Goal: Task Accomplishment & Management: Complete application form

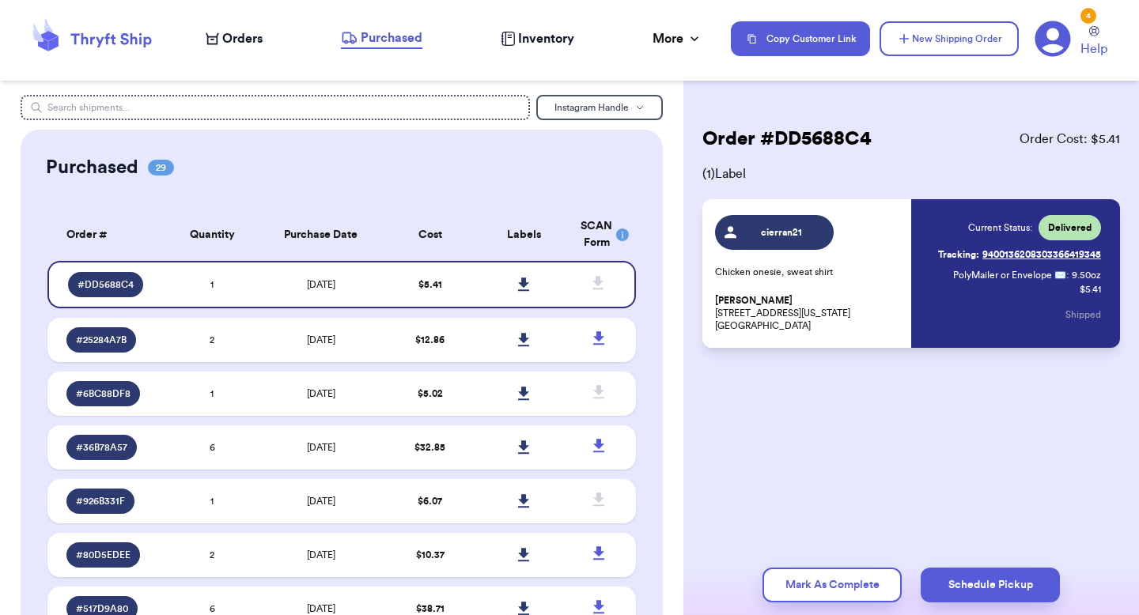
scroll to position [1815, 0]
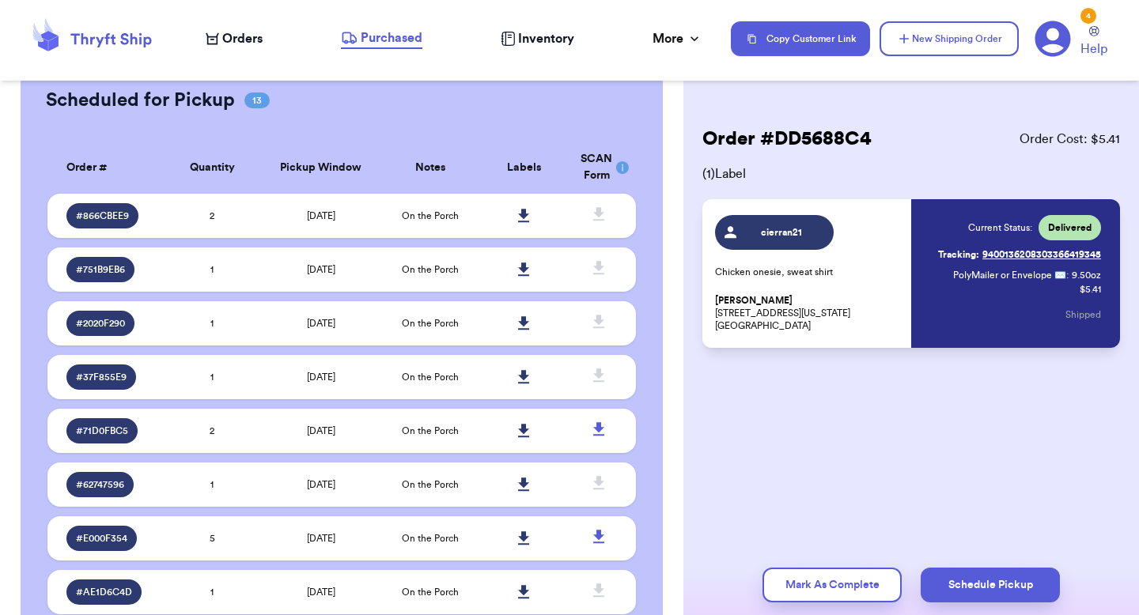
click at [656, 318] on div "Scheduled for Pickup 13 Order # Pickup Labels SCAN # 866CBEE9 [DATE] # 751B9EB6…" at bounding box center [342, 494] width 642 height 865
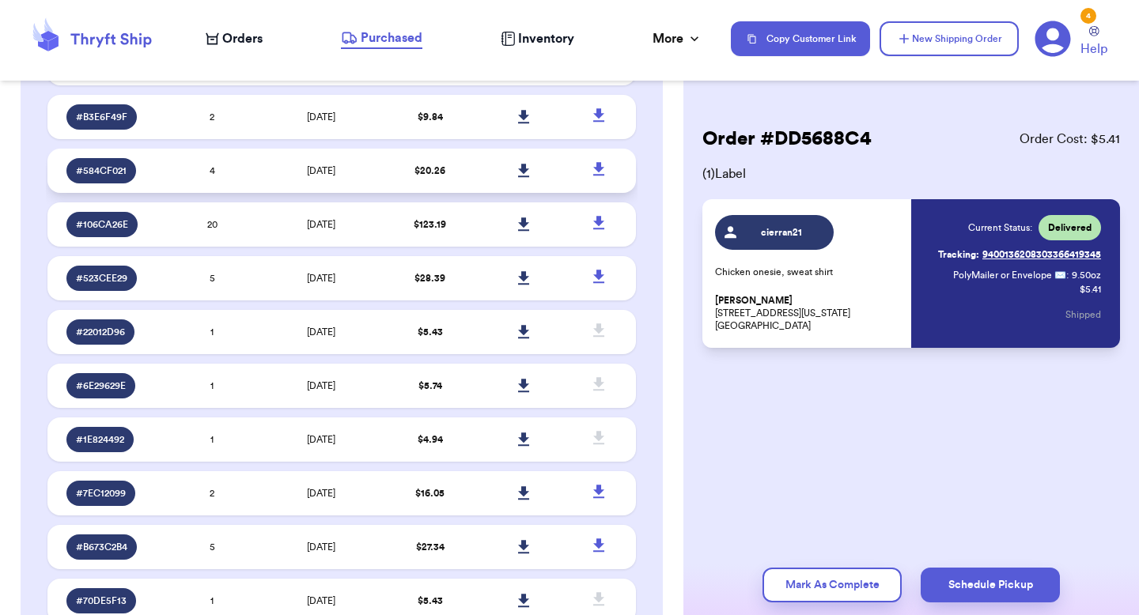
scroll to position [0, 0]
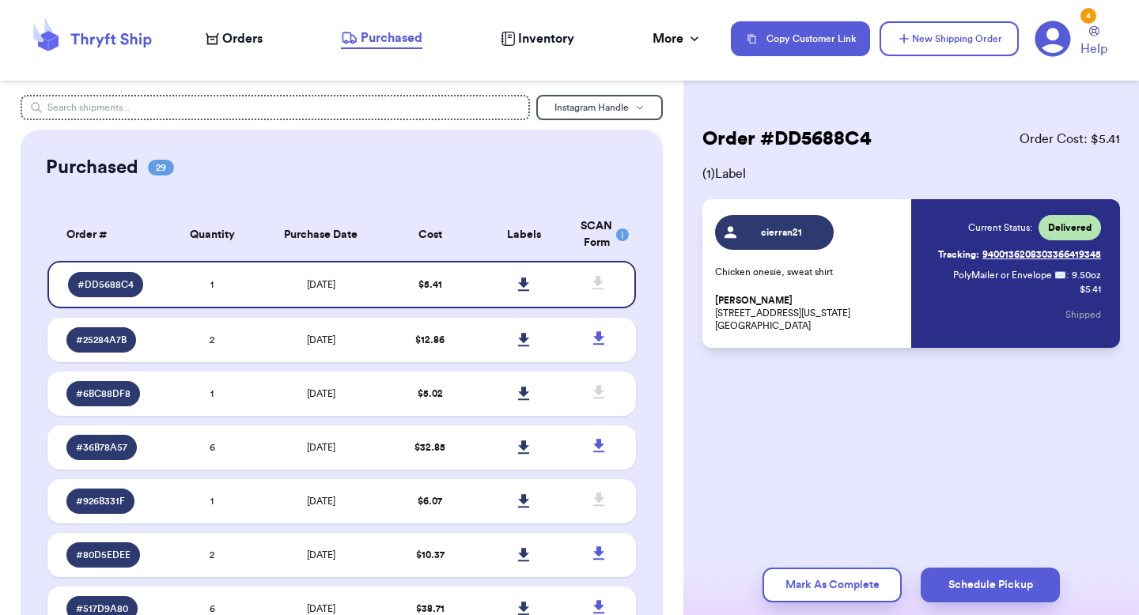
click at [229, 41] on span "Orders" at bounding box center [242, 38] width 40 height 19
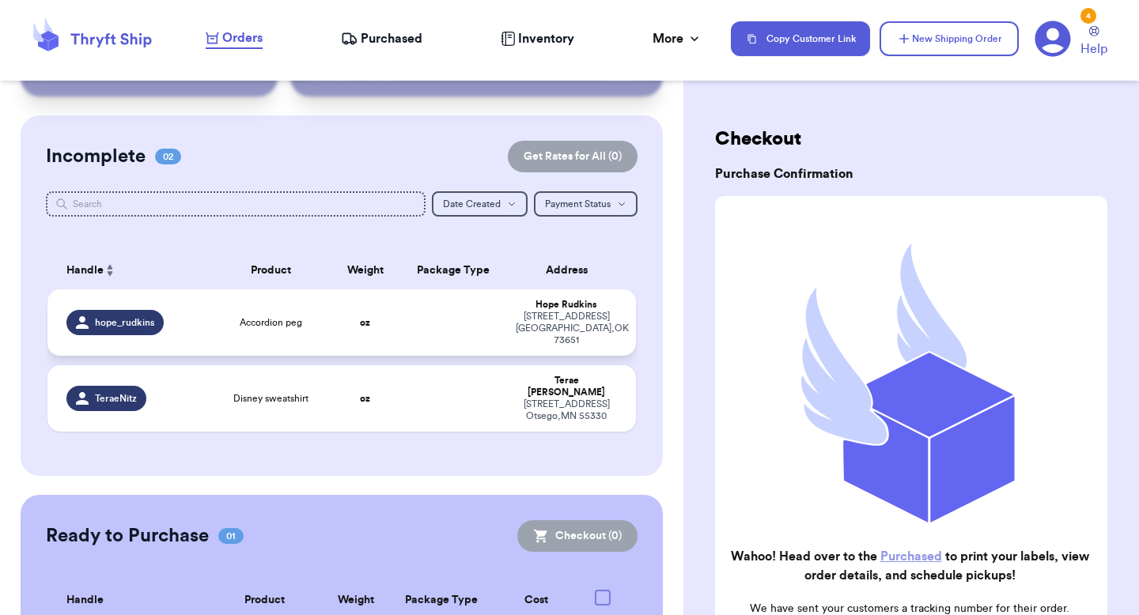
scroll to position [177, 0]
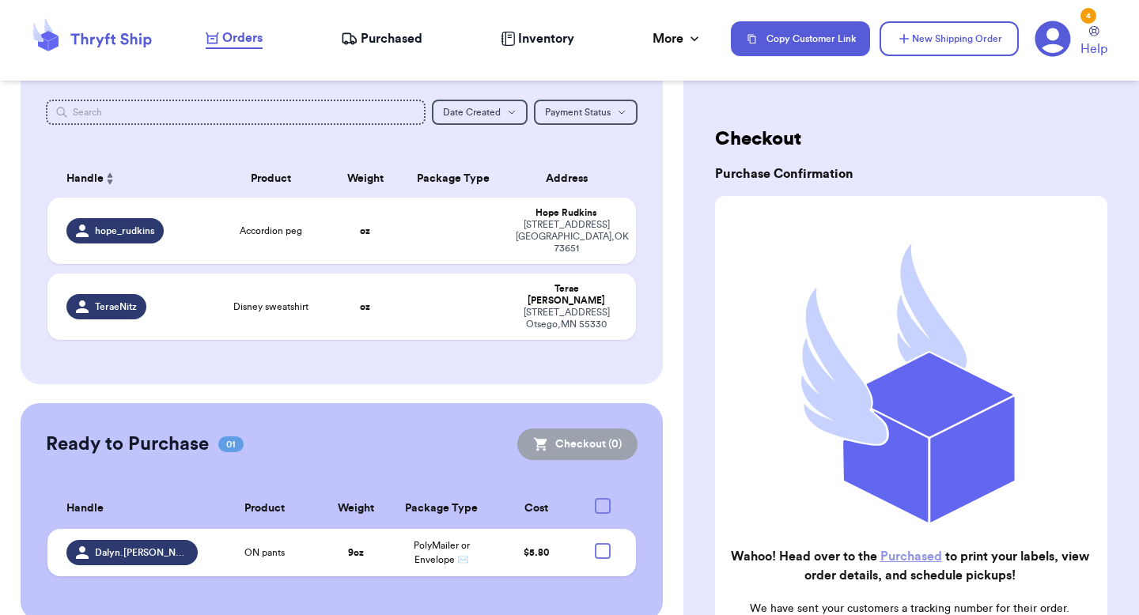
click at [676, 350] on div "Customer Link New Order Total Balance Payout $ 0.00 Recent Payments View all @ …" at bounding box center [341, 269] width 683 height 703
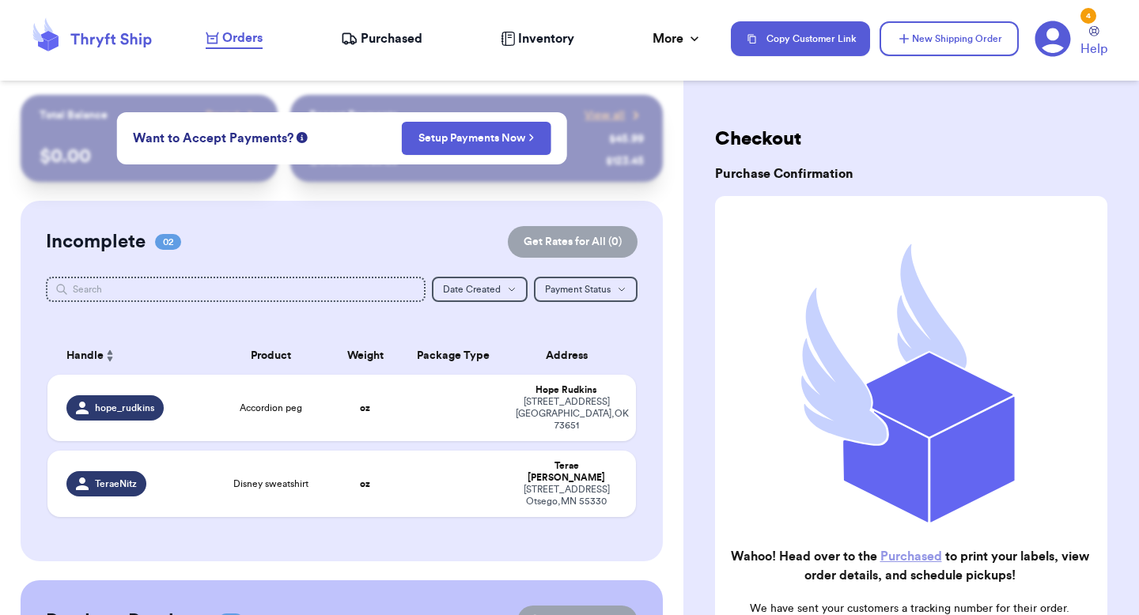
click at [392, 47] on span "Purchased" at bounding box center [392, 38] width 62 height 19
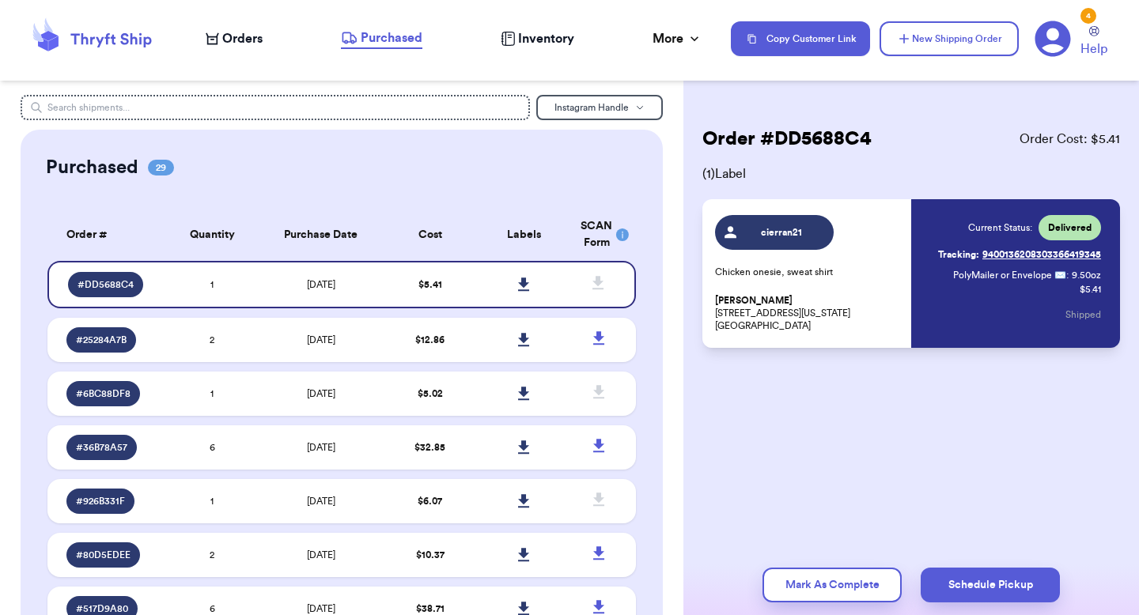
click at [229, 36] on span "Orders" at bounding box center [242, 38] width 40 height 19
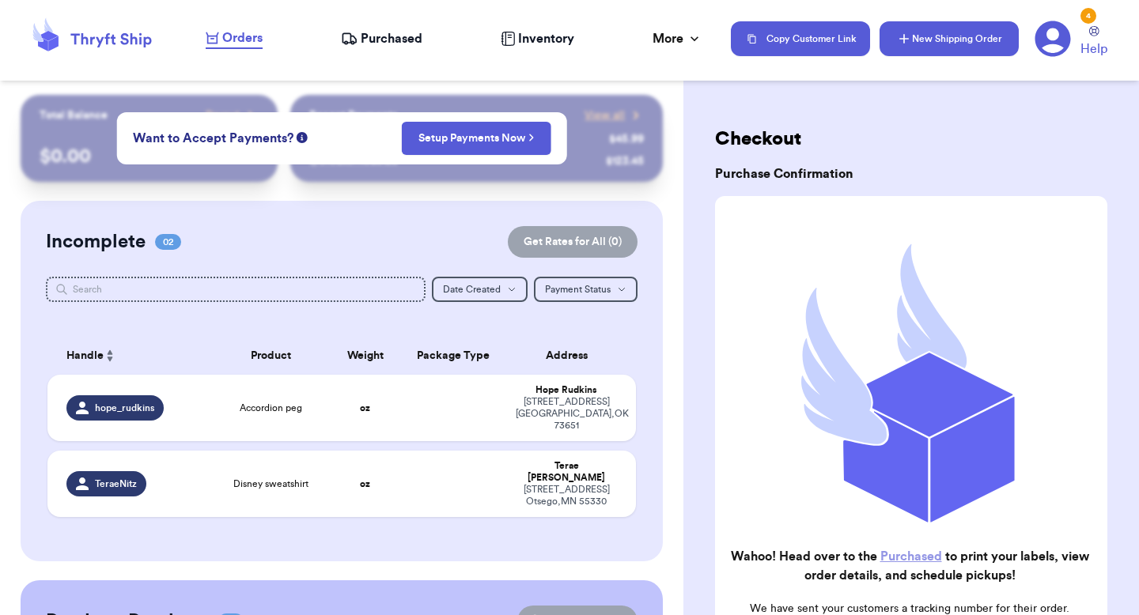
click at [973, 41] on button "New Shipping Order" at bounding box center [948, 38] width 139 height 35
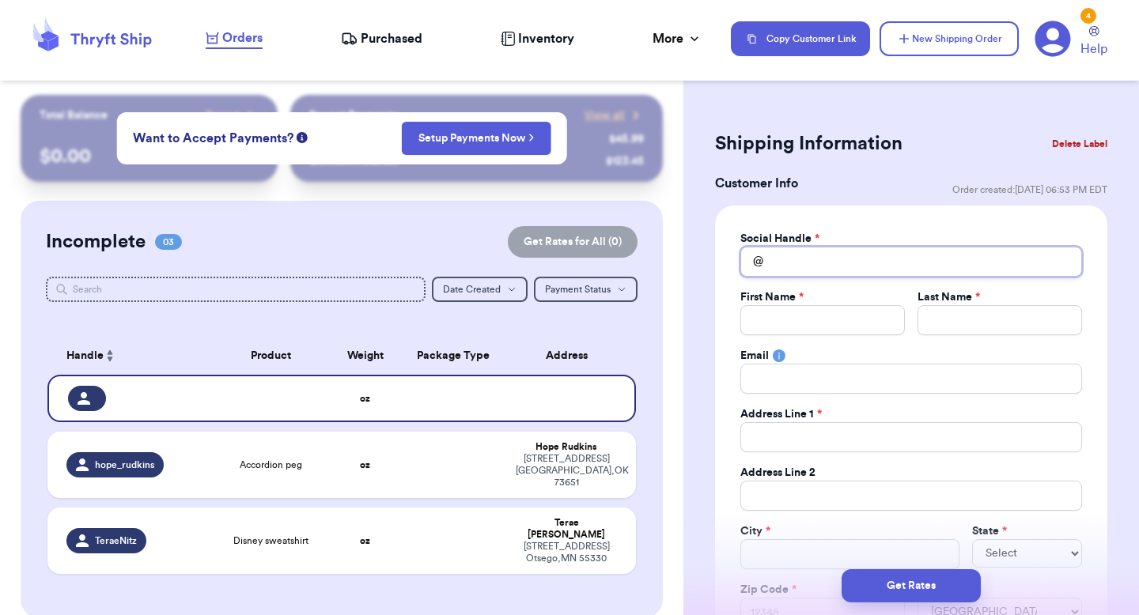
click at [828, 270] on input "Total Amount Paid" at bounding box center [911, 262] width 342 height 30
type input "j"
type input "je"
type input "jer"
type input "[PERSON_NAME]"
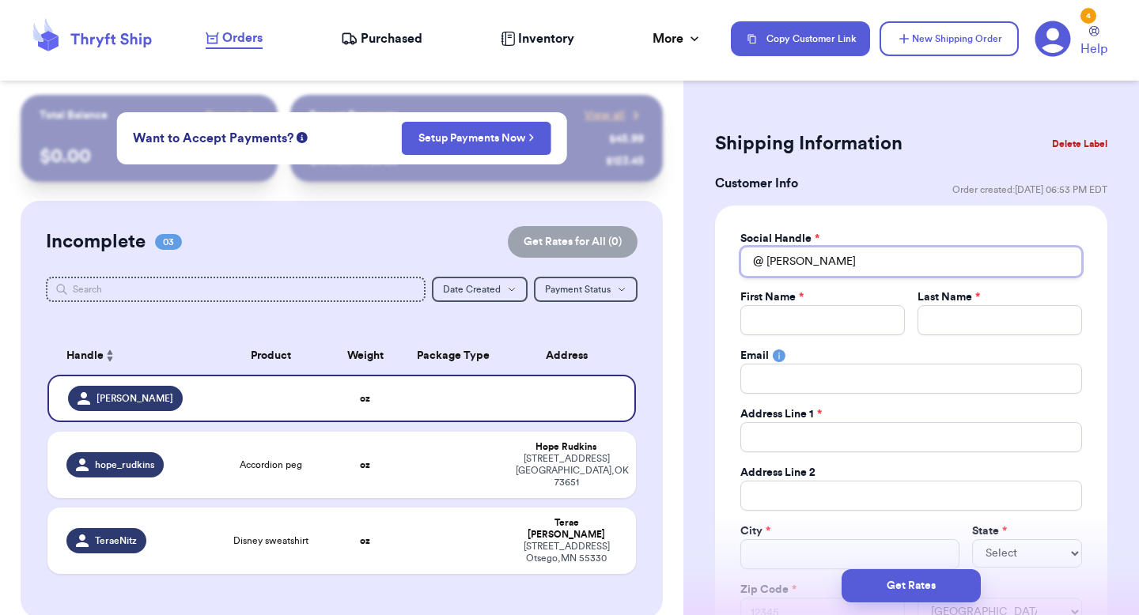
type input "[PERSON_NAME]."
type input "[PERSON_NAME].m"
type input "[PERSON_NAME][DOMAIN_NAME]"
type input "[PERSON_NAME].m"
type input "[PERSON_NAME][DOMAIN_NAME]"
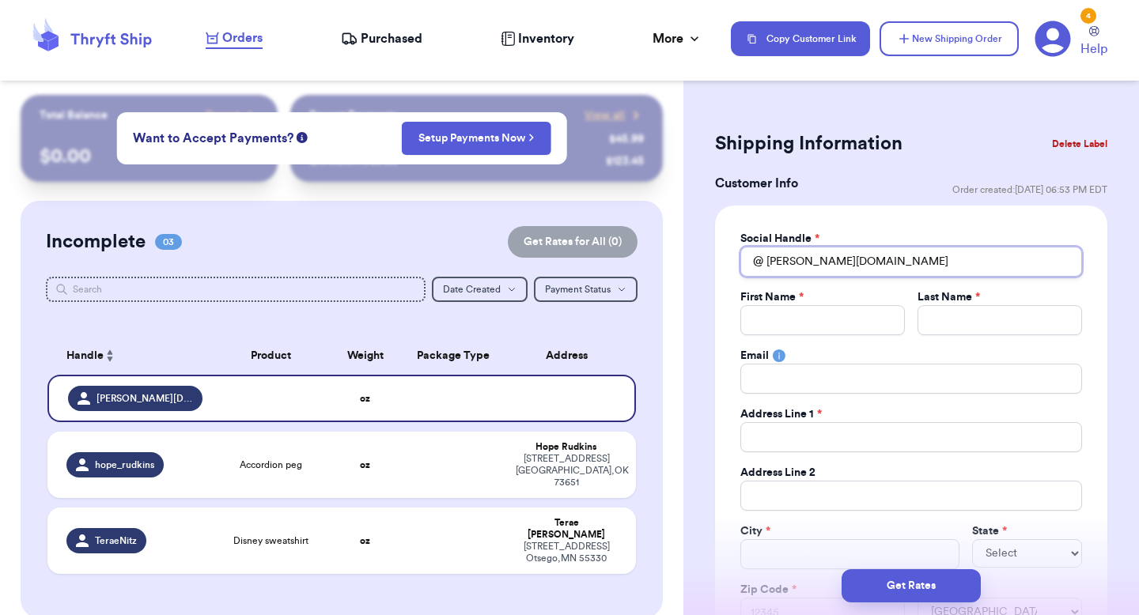
type input "[PERSON_NAME].m"
type input "[PERSON_NAME].mi"
type input "[PERSON_NAME].miy"
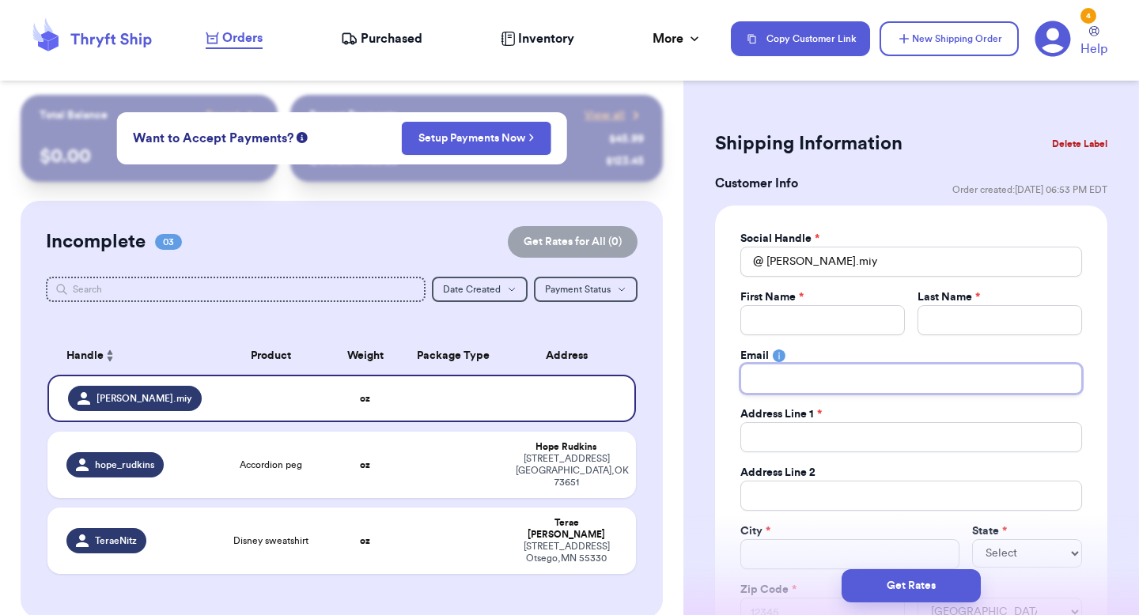
click at [882, 372] on input "Total Amount Paid" at bounding box center [911, 379] width 342 height 30
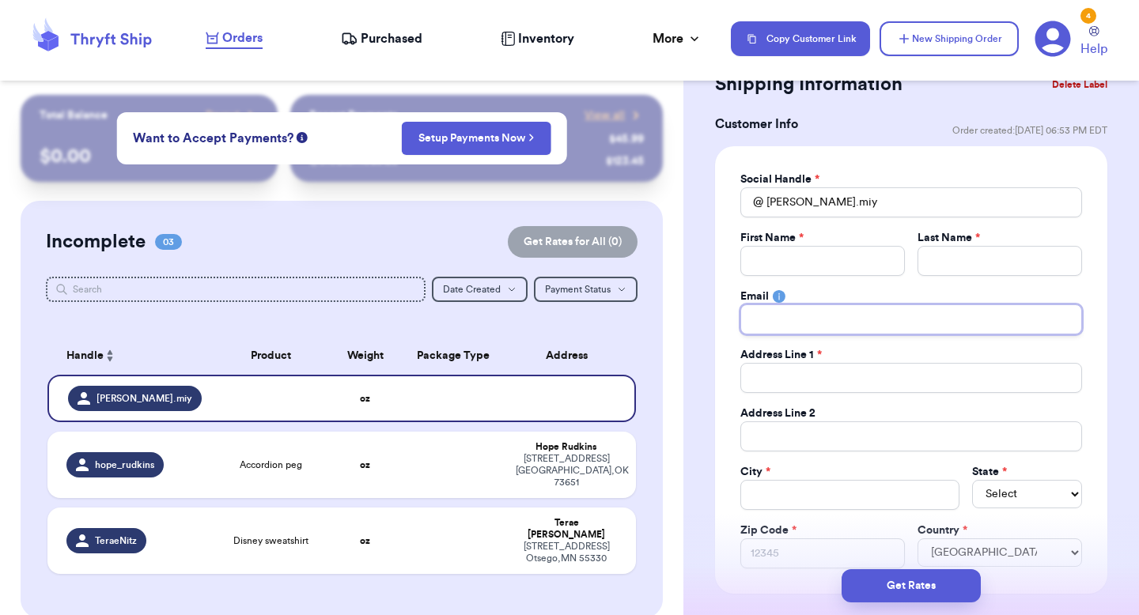
scroll to position [71, 0]
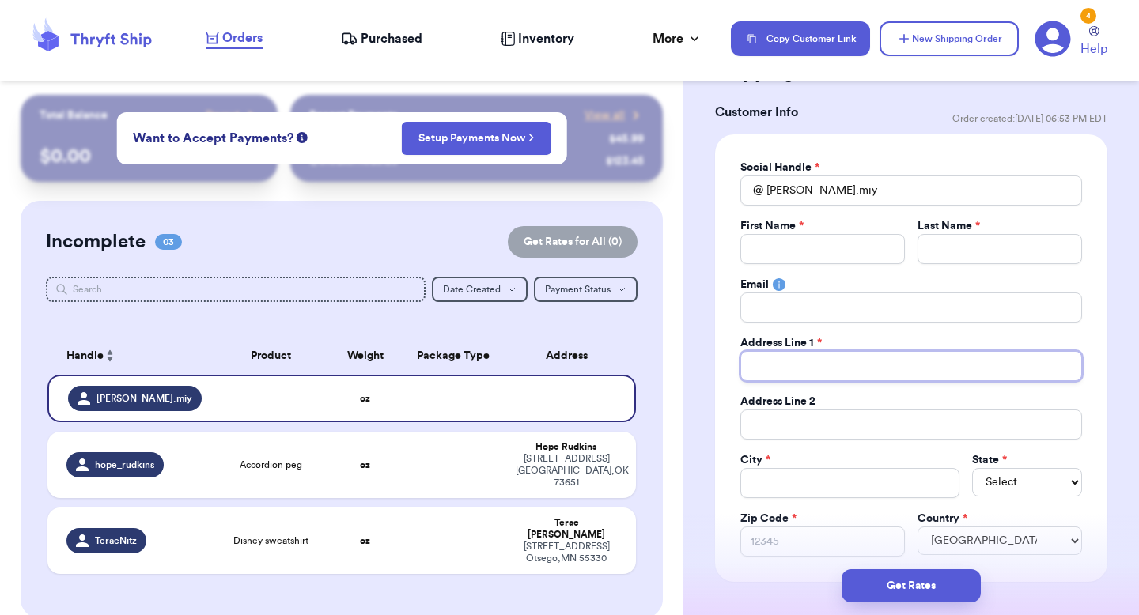
click at [780, 368] on input "Total Amount Paid" at bounding box center [911, 366] width 342 height 30
type input "9"
type input "91"
type input "910"
type input "91"
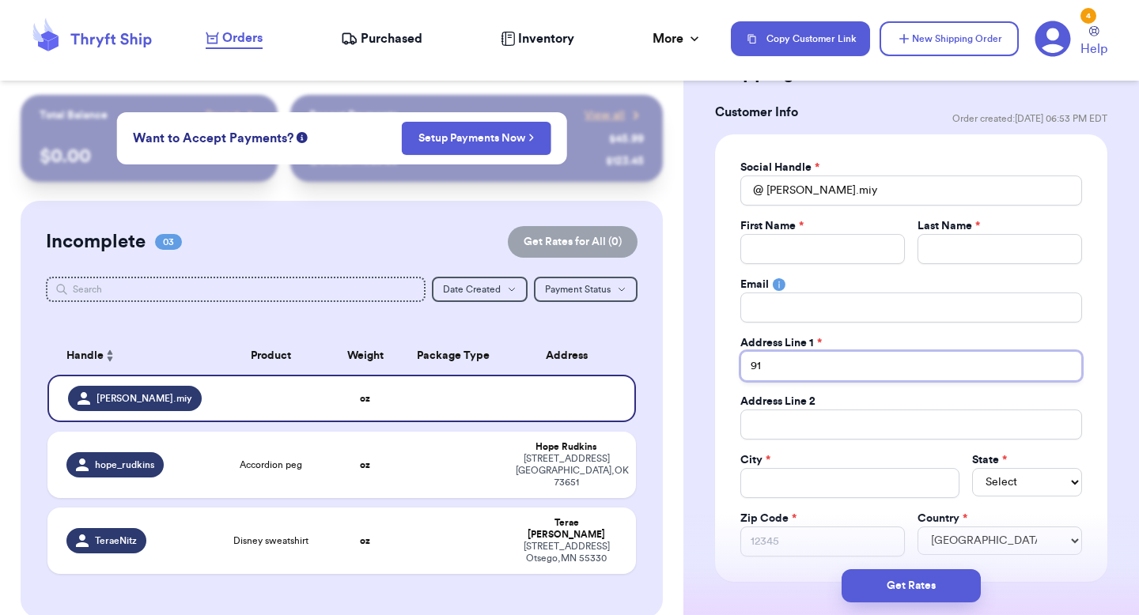
type input "91-"
type input "91-9"
type input "91-96"
type input "91-960"
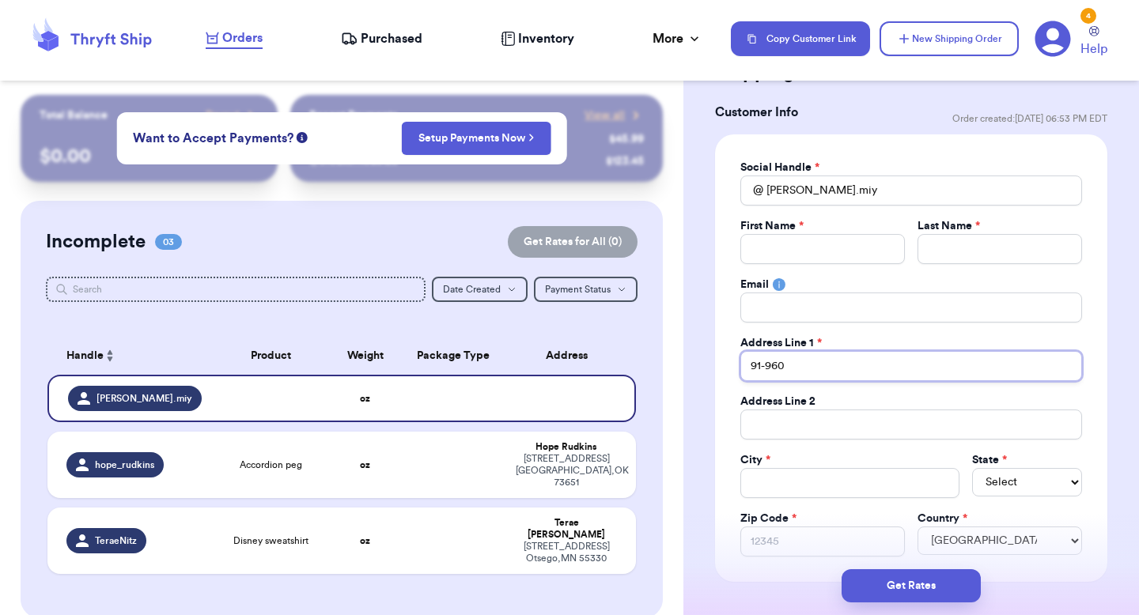
type input "91-960 l"
type input "91-960 lw"
type input "91-960 lwi"
type input "91-960 lwik"
type input "91-960 lwiku"
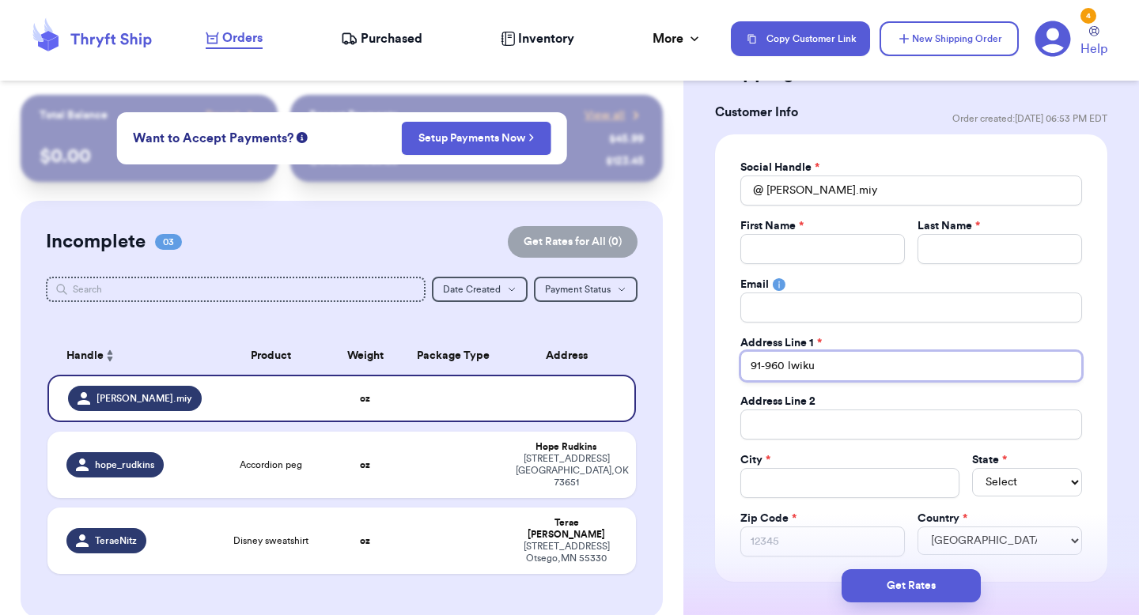
type input "91-960 lwikua"
type input "91-960 lwikuam"
type input "91-960 lwikuamo"
type input "91-960 lwikuamoo"
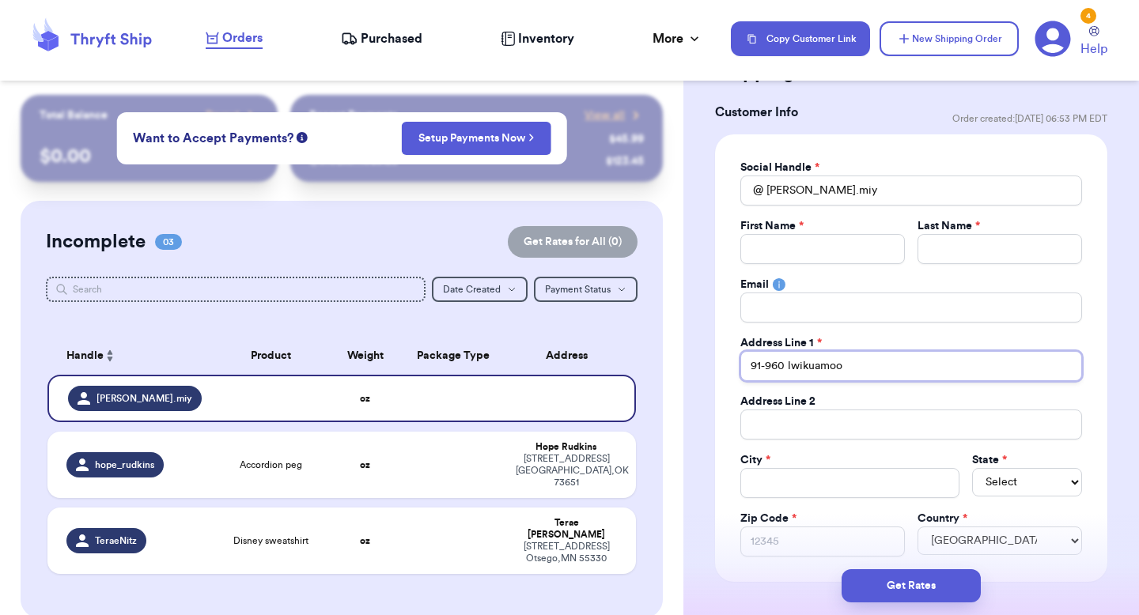
type input "91-960 lwikuamoo s"
type input "91-960 lwikuamoo st"
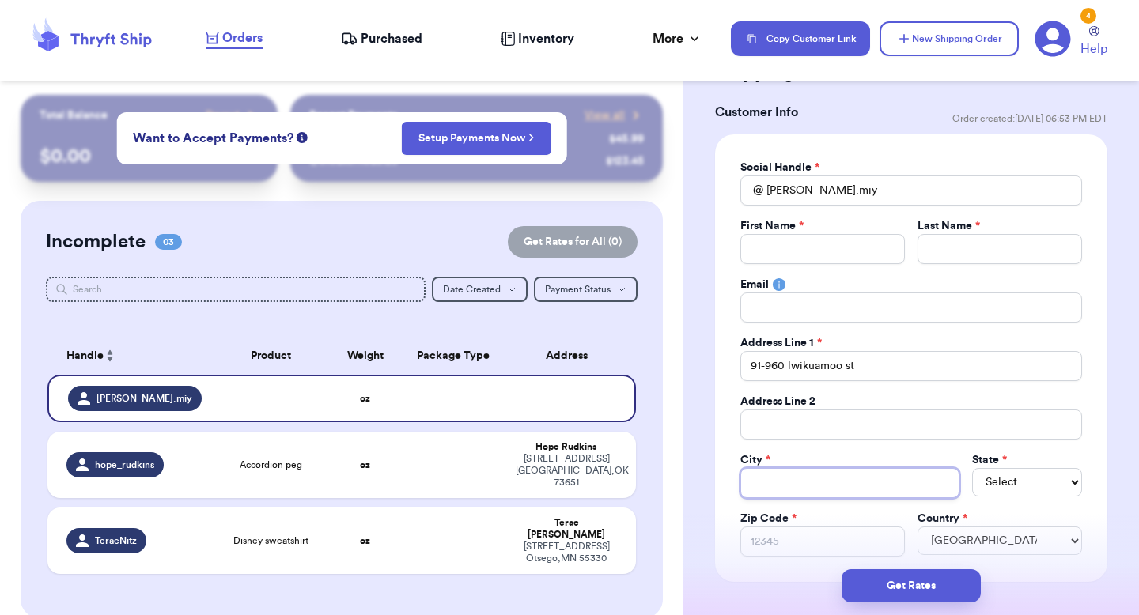
click at [780, 475] on input "Total Amount Paid" at bounding box center [849, 483] width 219 height 30
click at [797, 540] on input "Zip Code *" at bounding box center [822, 542] width 164 height 30
type input "1"
type input "13"
type input "130"
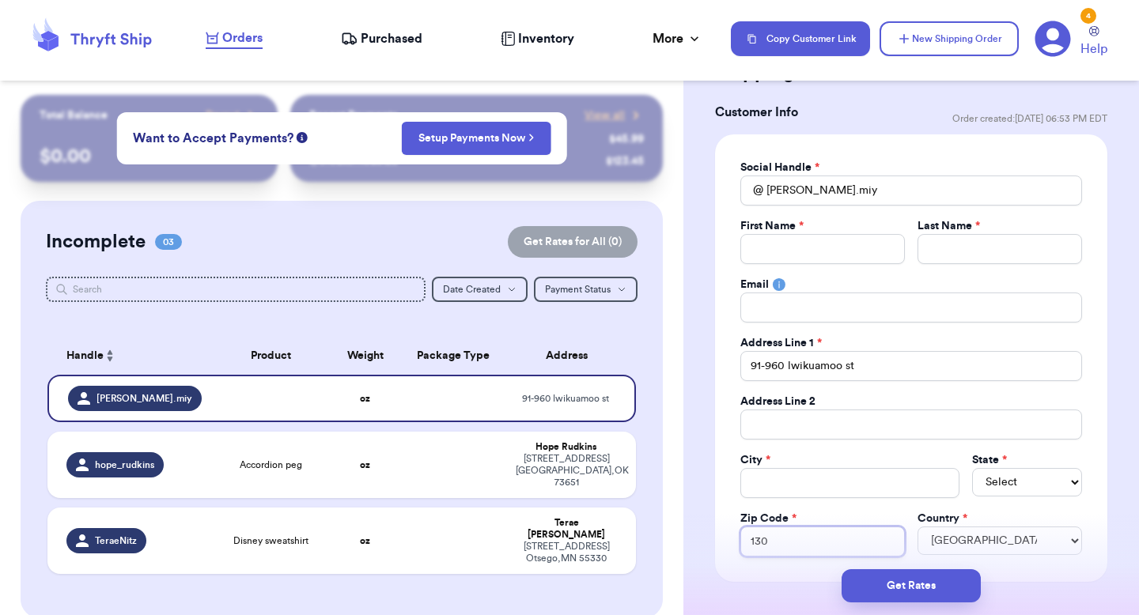
type input "1301"
type input "130"
type input "13"
type input "1"
type input "9"
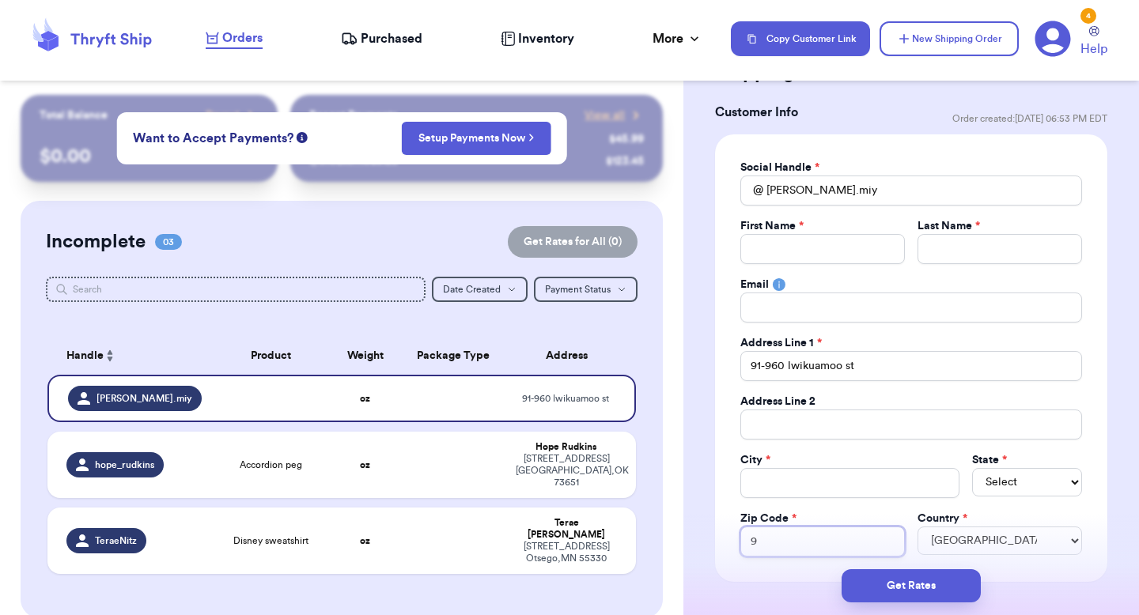
type input "96"
type input "967"
type input "9670"
type input "96706"
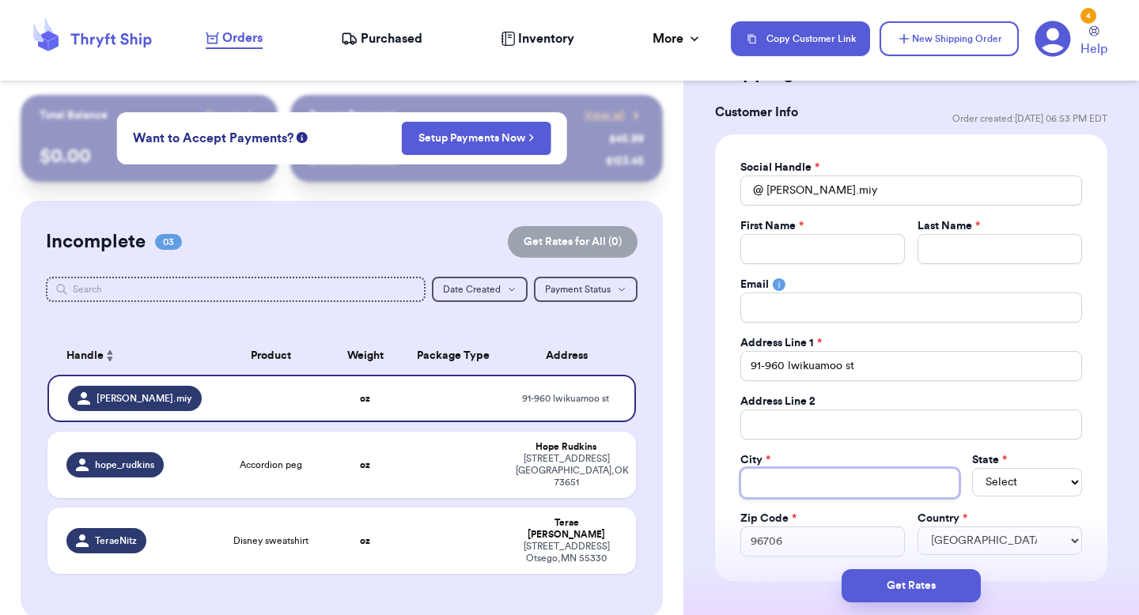
click at [905, 488] on input "Total Amount Paid" at bounding box center [849, 483] width 219 height 30
type input "e"
type input "ew"
type input "ewa"
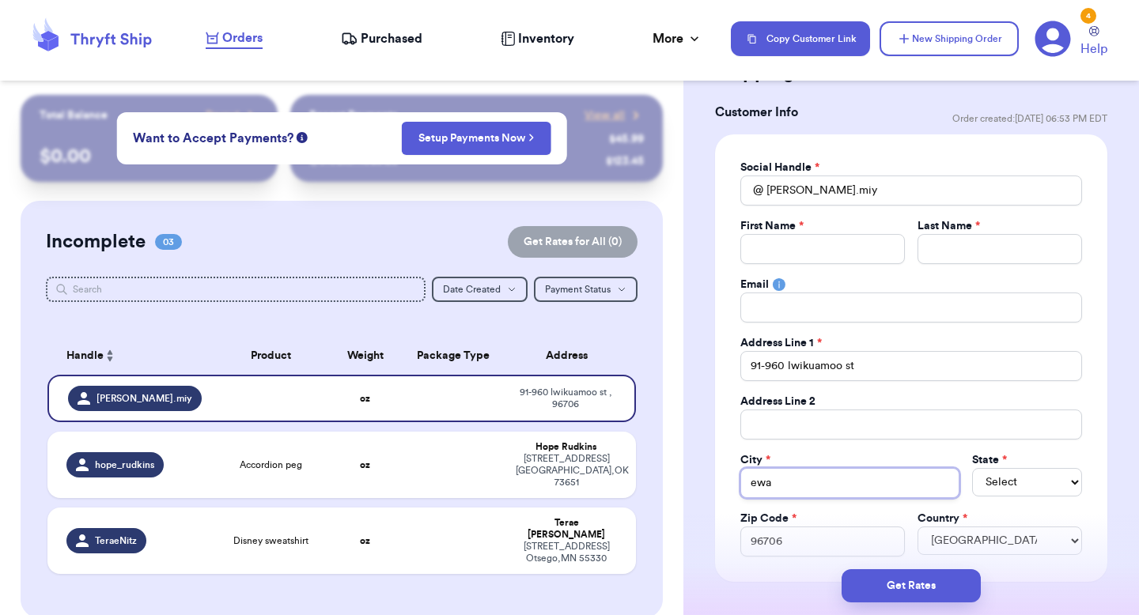
type input "[PERSON_NAME]"
type input "[PERSON_NAME] be"
type input "[PERSON_NAME]"
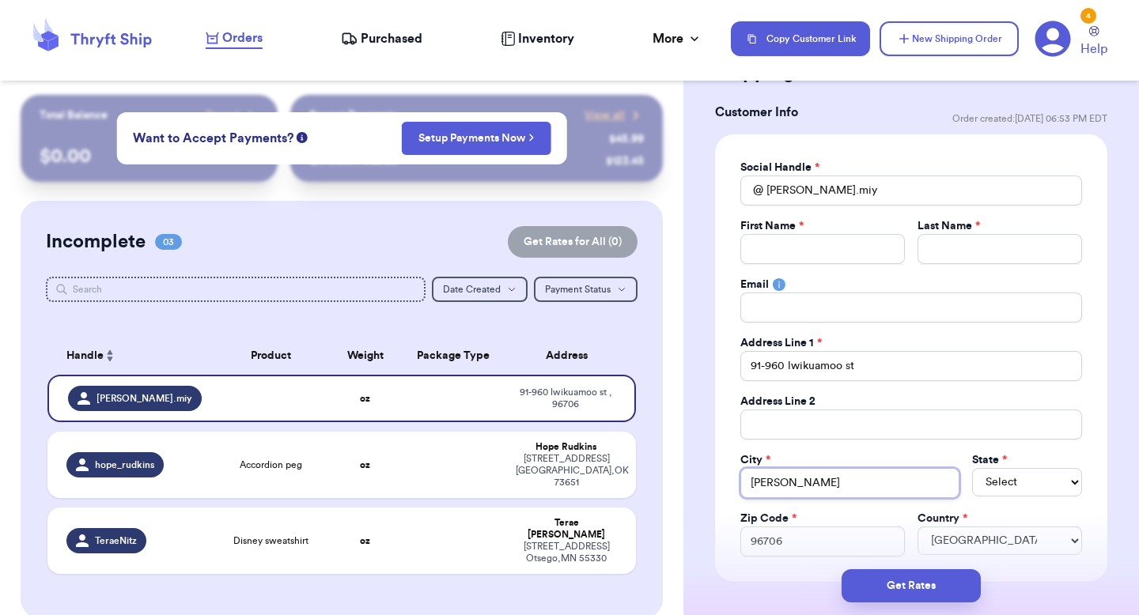
type input "[PERSON_NAME]"
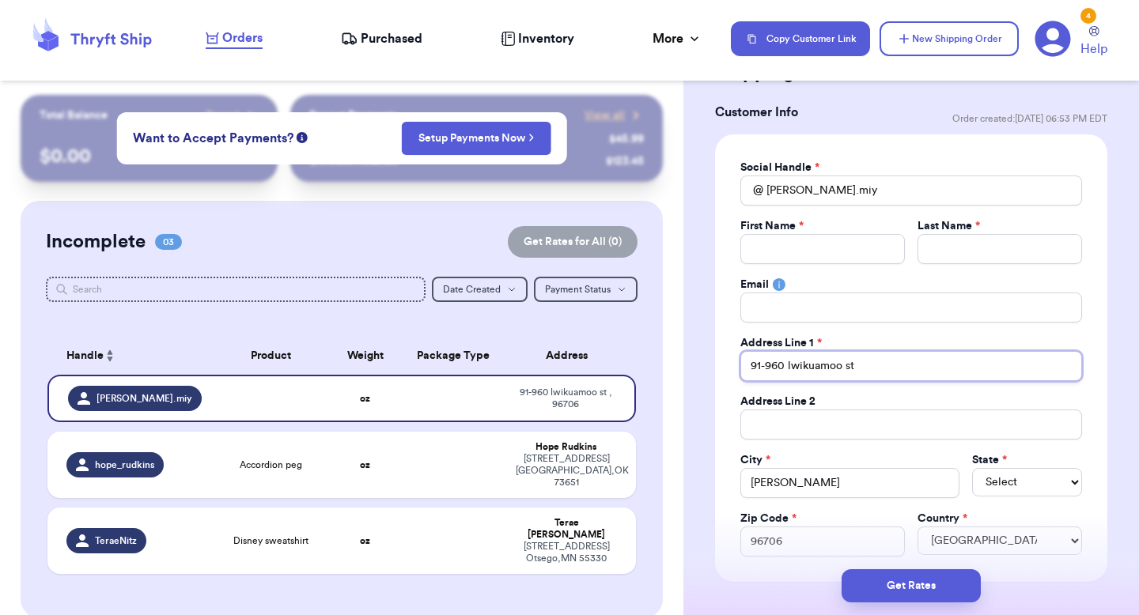
click at [922, 366] on input "91-960 lwikuamoo st" at bounding box center [911, 366] width 342 height 30
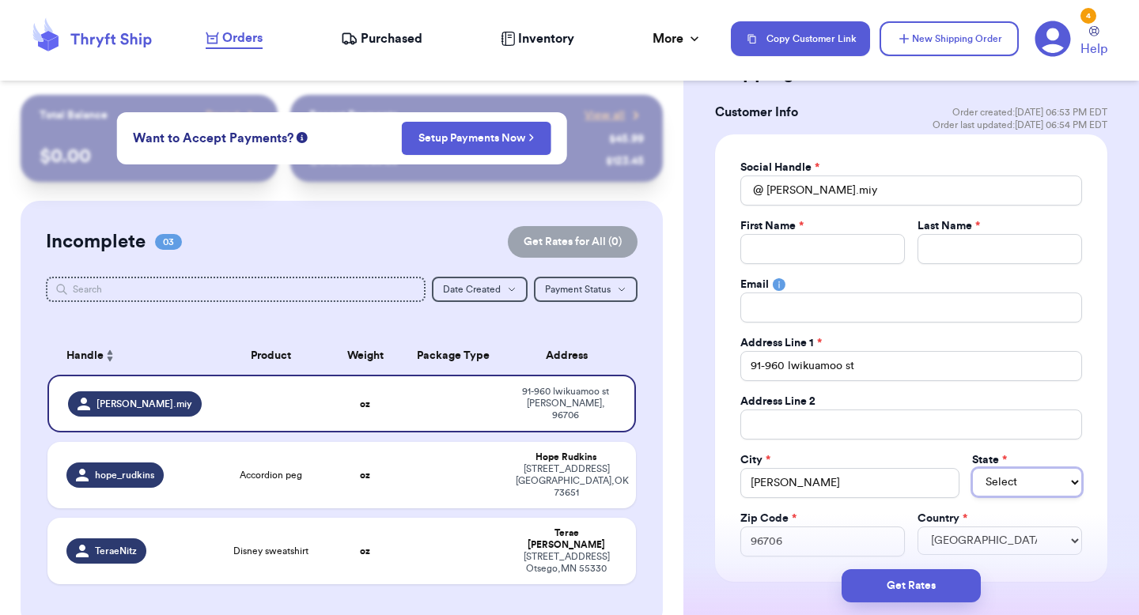
click at [1022, 486] on select "Select AL AK AZ AR CA CO [GEOGRAPHIC_DATA] DE DC [GEOGRAPHIC_DATA] [GEOGRAPHIC_…" at bounding box center [1027, 482] width 110 height 28
select select "HI"
click at [972, 468] on select "Select AL AK AZ AR CA CO [GEOGRAPHIC_DATA] DE DC [GEOGRAPHIC_DATA] [GEOGRAPHIC_…" at bounding box center [1027, 482] width 110 height 28
click at [887, 463] on div "City *" at bounding box center [849, 460] width 219 height 16
click at [906, 370] on input "91-960 lwikuamoo st" at bounding box center [911, 366] width 342 height 30
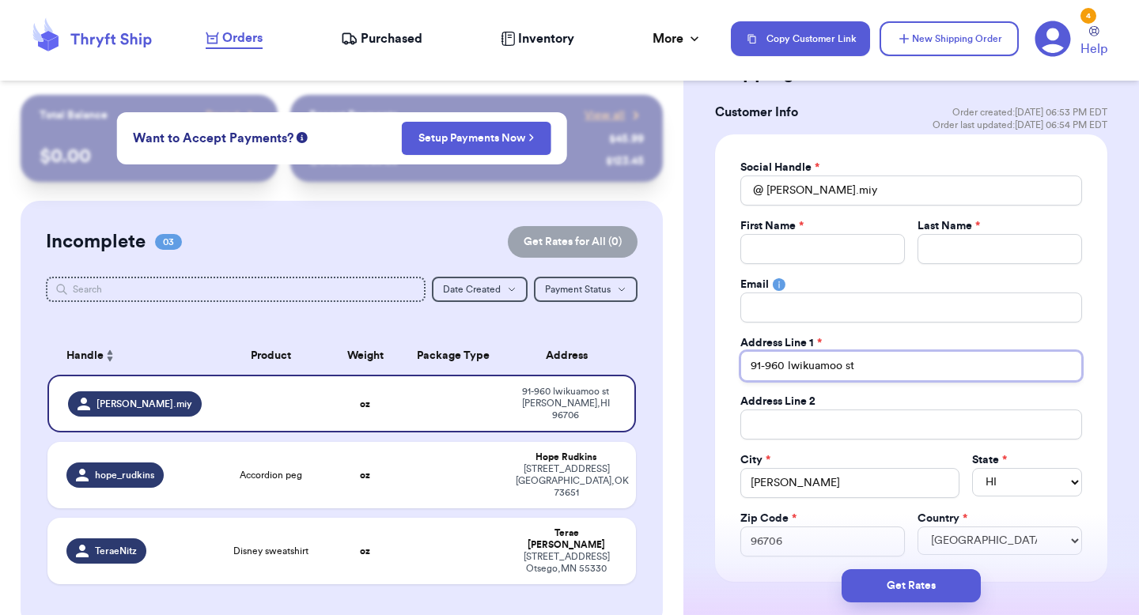
type input "91-960 lwikuamoo st,"
type input "[STREET_ADDRESS]"
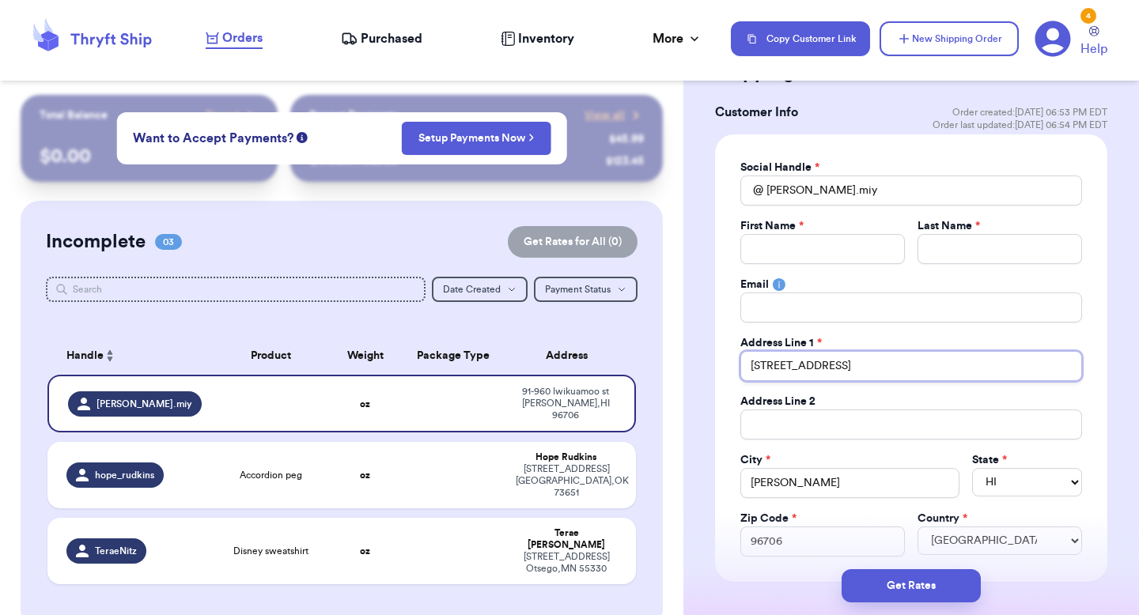
type input "[STREET_ADDRESS]"
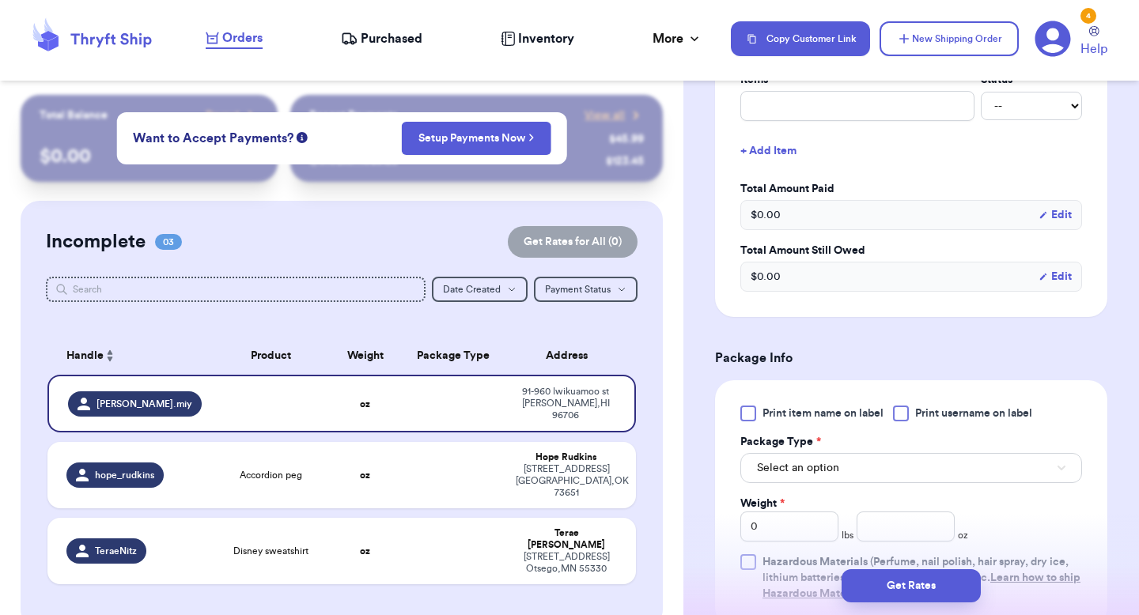
scroll to position [841, 0]
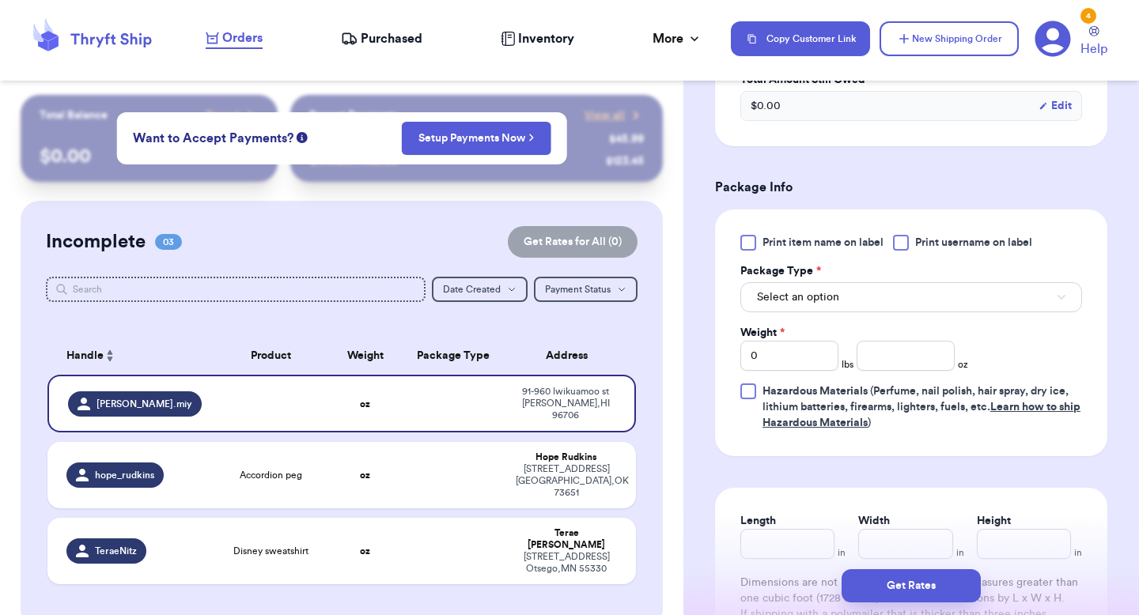
type input "[STREET_ADDRESS]"
click at [829, 304] on span "Select an option" at bounding box center [798, 297] width 82 height 16
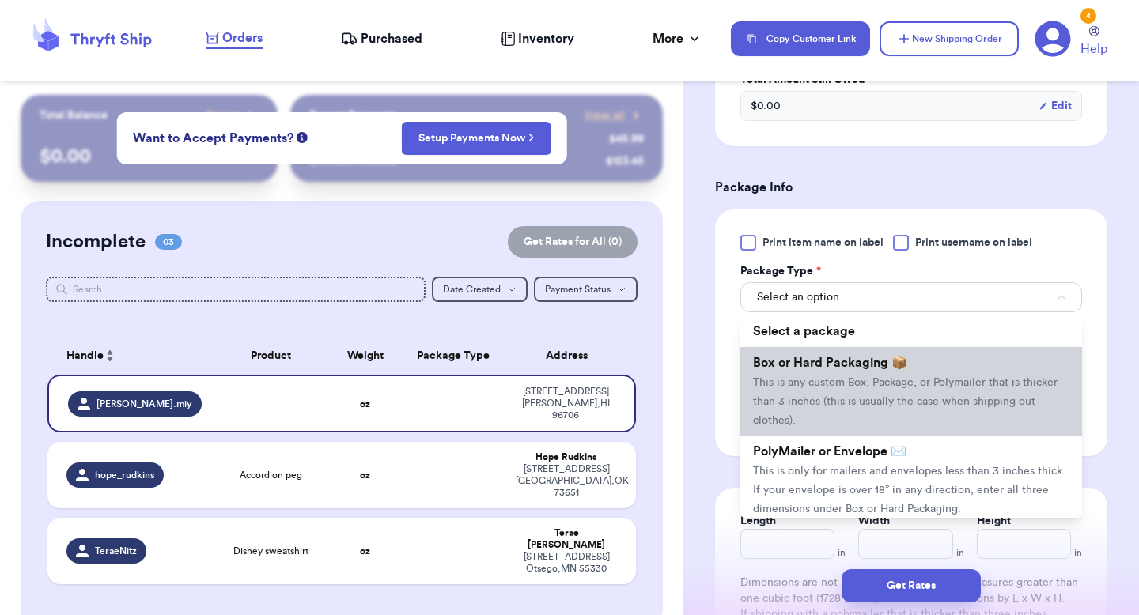
click at [827, 376] on li "Box or Hard Packaging 📦 This is any custom Box, Package, or Polymailer that is …" at bounding box center [911, 391] width 342 height 89
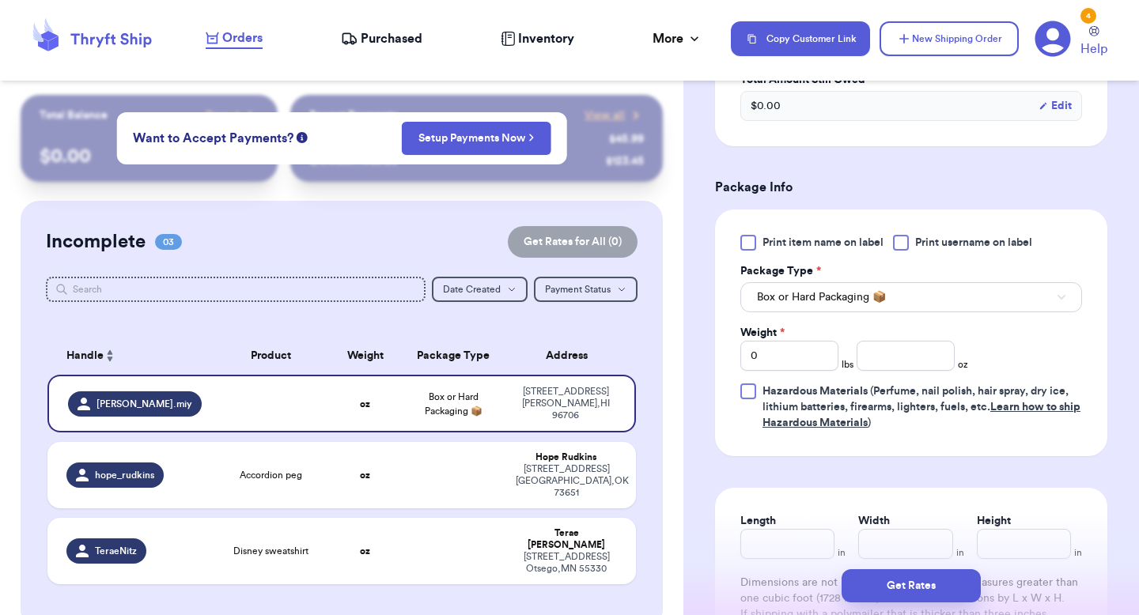
scroll to position [849, 0]
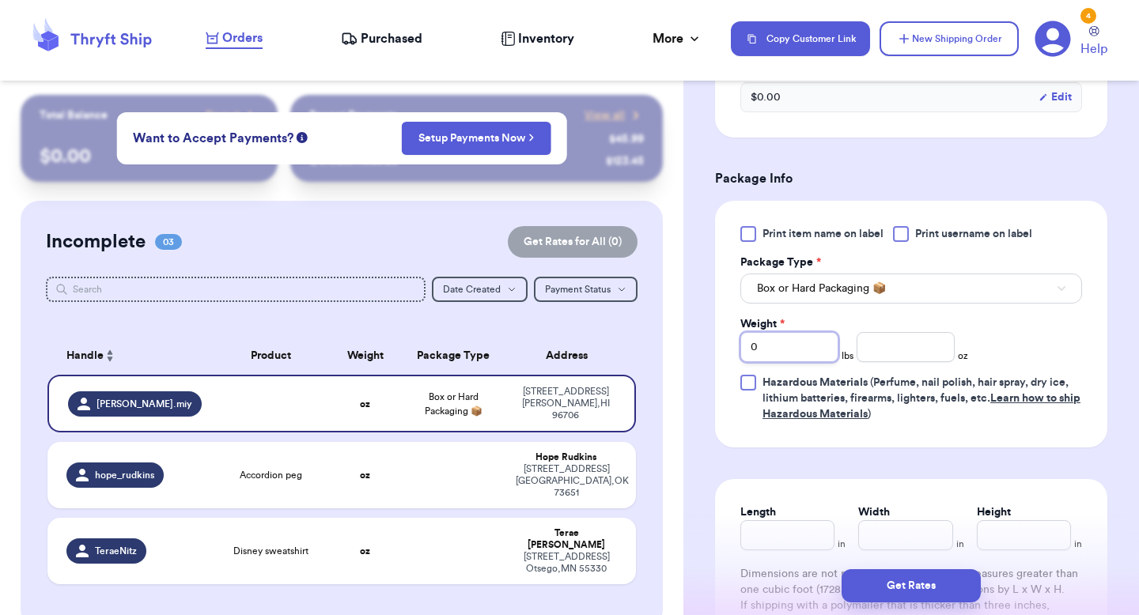
click at [813, 349] on input "0" at bounding box center [789, 347] width 98 height 30
type input "3"
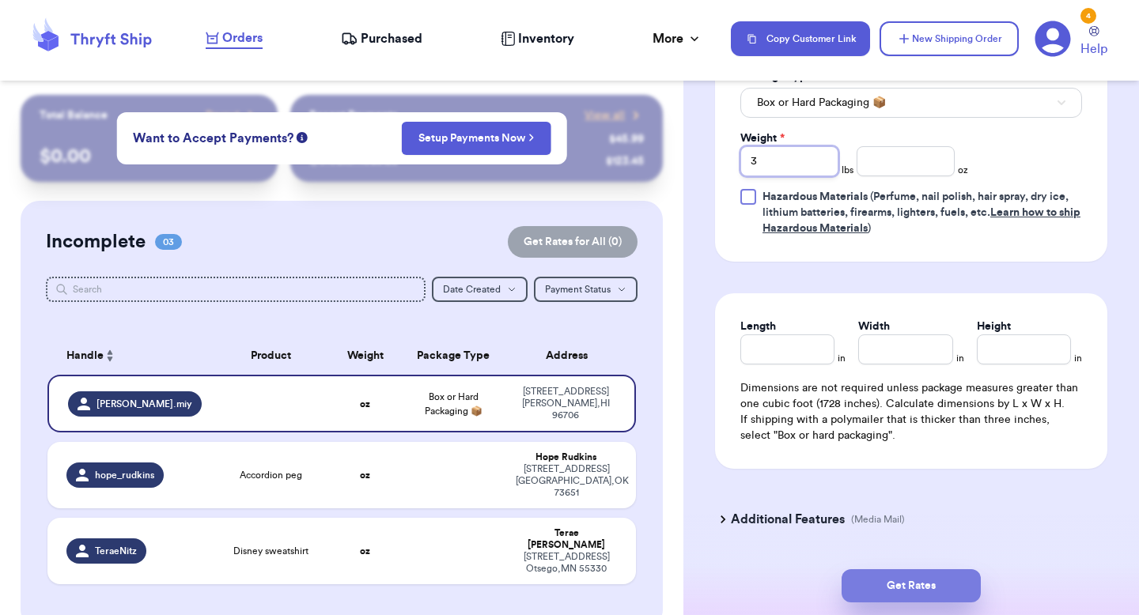
type input "3"
click at [913, 588] on button "Get Rates" at bounding box center [910, 585] width 139 height 33
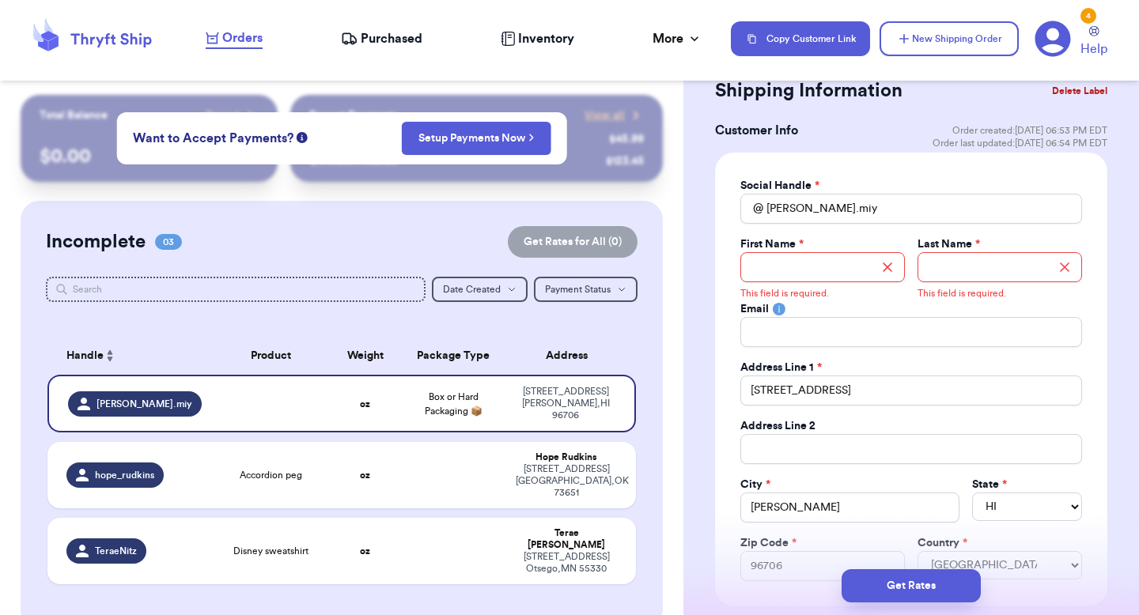
scroll to position [13, 0]
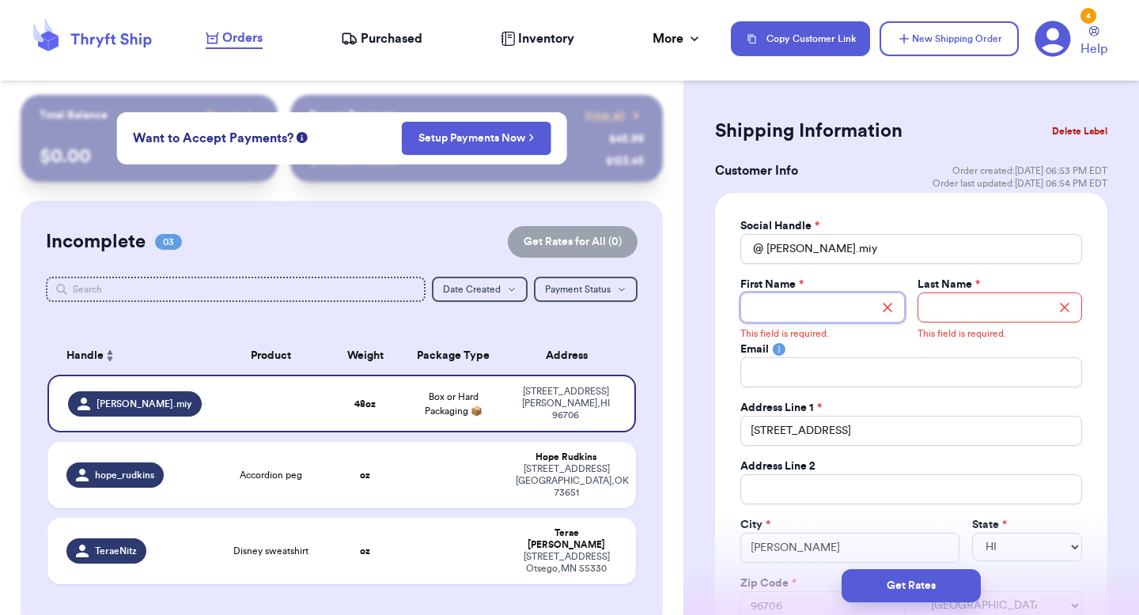
click at [813, 308] on input "Total Amount Paid" at bounding box center [822, 308] width 164 height 30
type input "j"
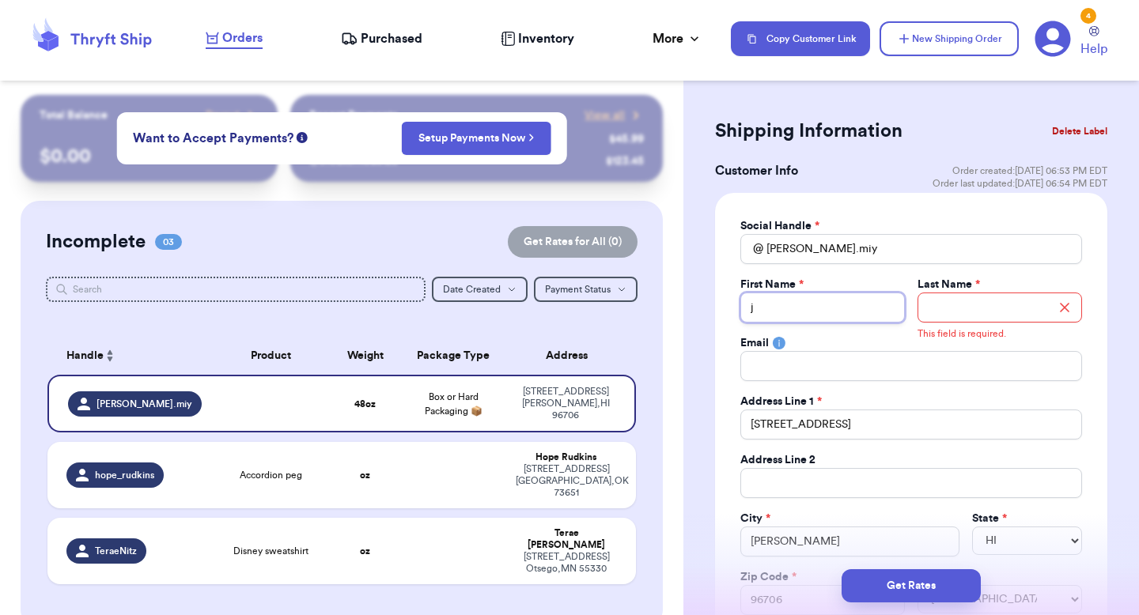
type input "je"
type input "jer"
type input "[PERSON_NAME]"
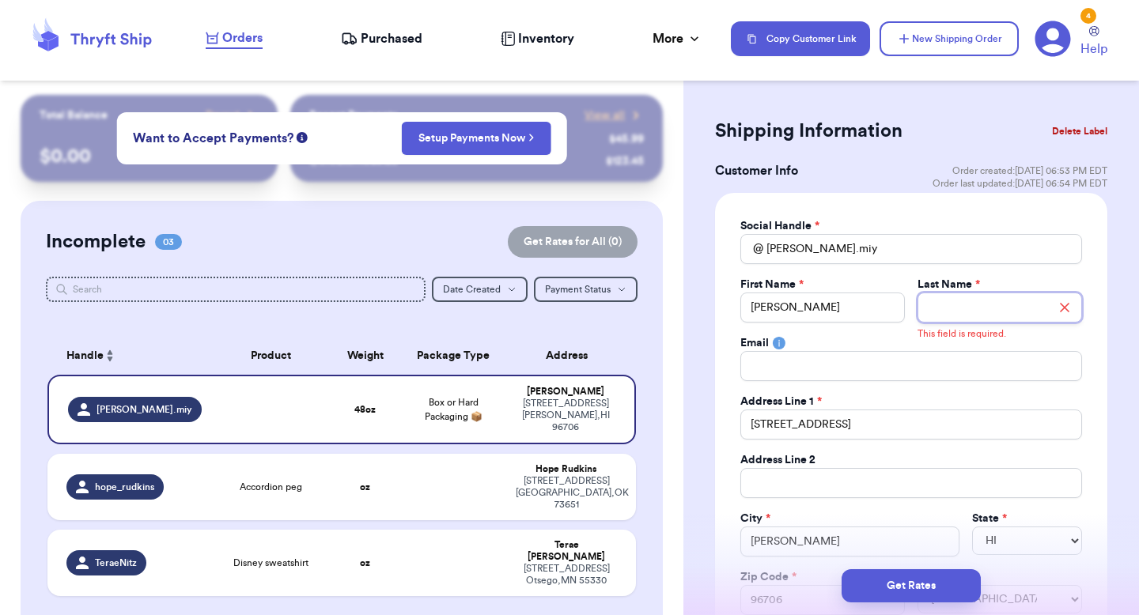
type input "m"
type input "mi"
type input "miy"
click at [839, 250] on input "[PERSON_NAME].miy" at bounding box center [911, 249] width 342 height 30
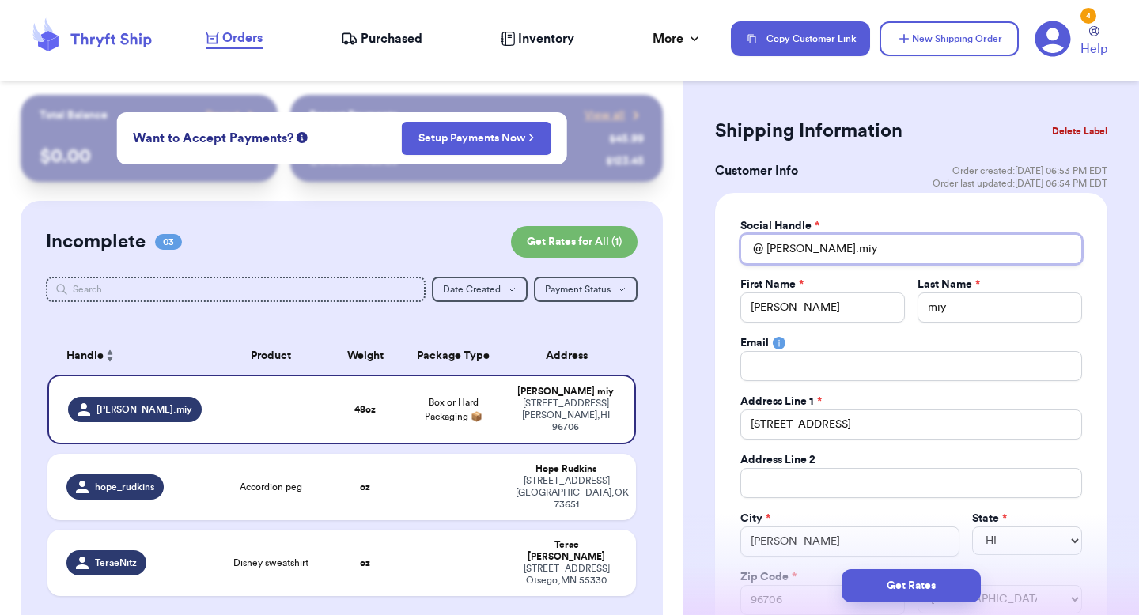
type input "[PERSON_NAME].mi"
type input "[PERSON_NAME].m"
type input "[PERSON_NAME]."
type input "[PERSON_NAME]"
type input "jer"
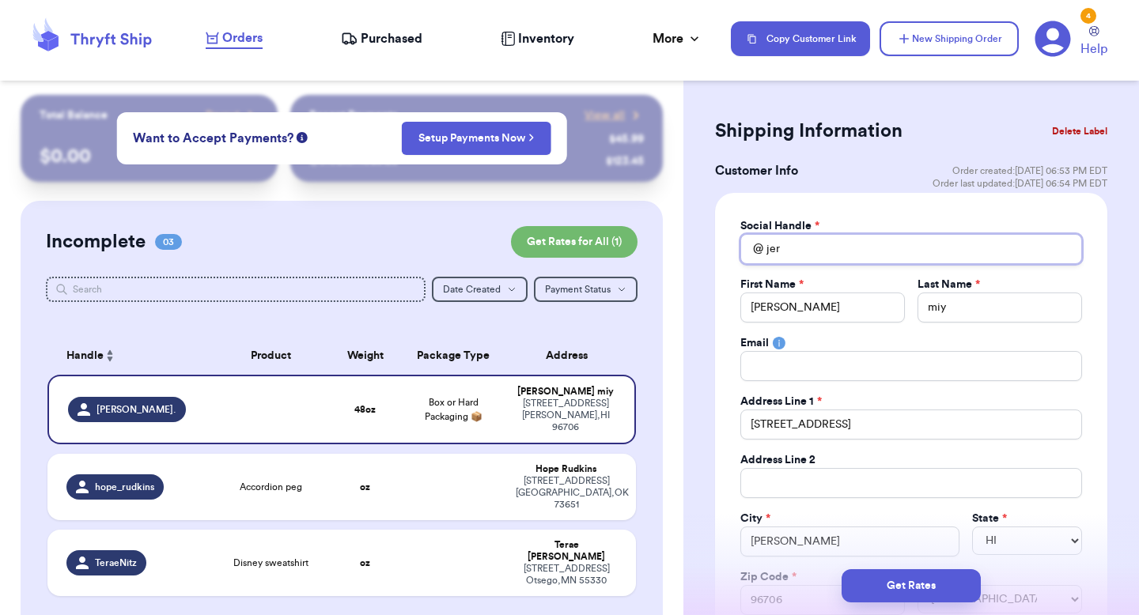
type input "je"
type input "j"
type input "t"
type input "te"
type input "tes"
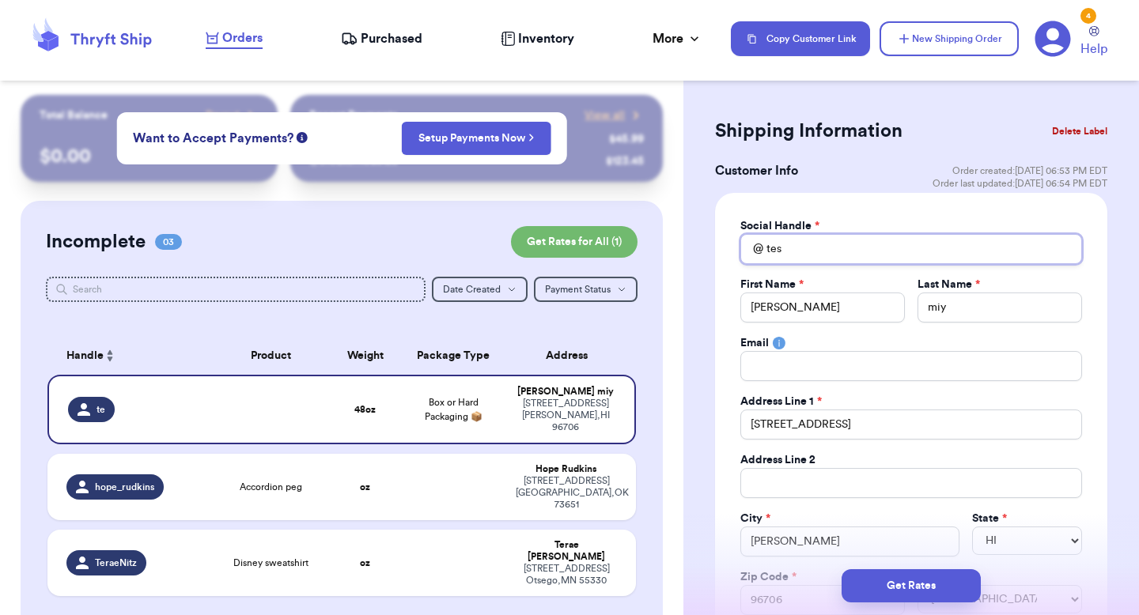
type input "tesi"
type input "tesin"
type input "tesi"
type input "tes"
type input "test"
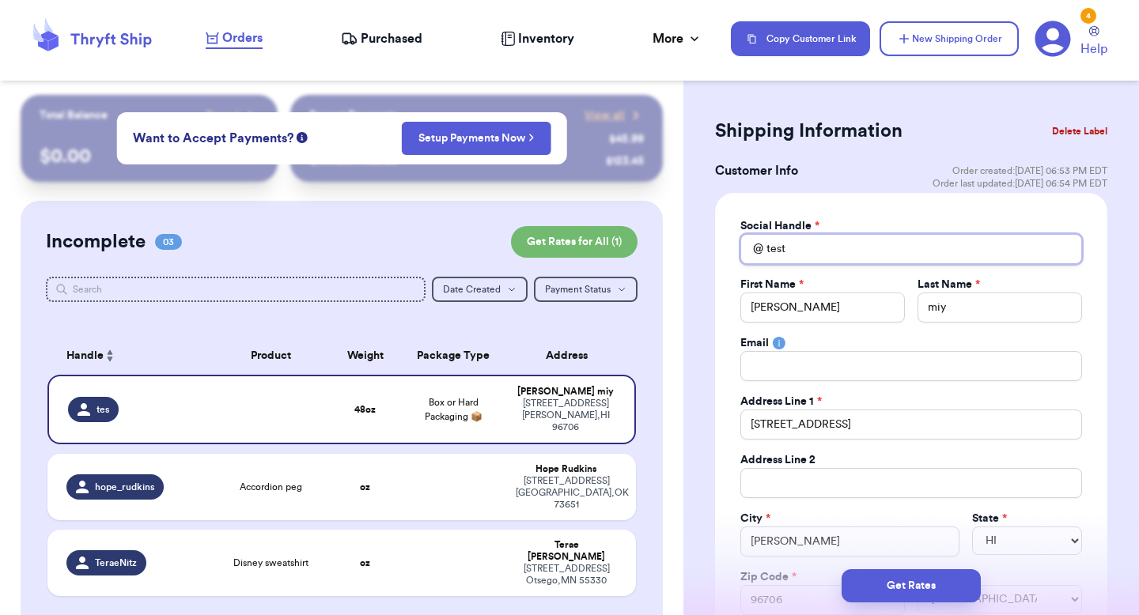
type input "testi"
type input "testin"
type input "testing"
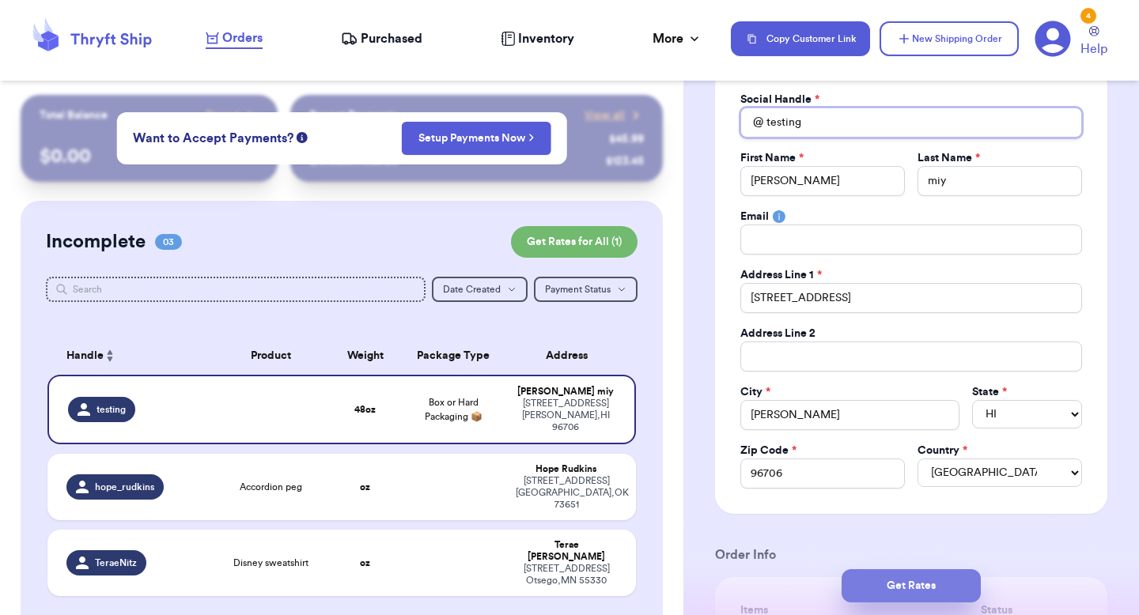
type input "testing"
click at [920, 583] on button "Get Rates" at bounding box center [910, 585] width 139 height 33
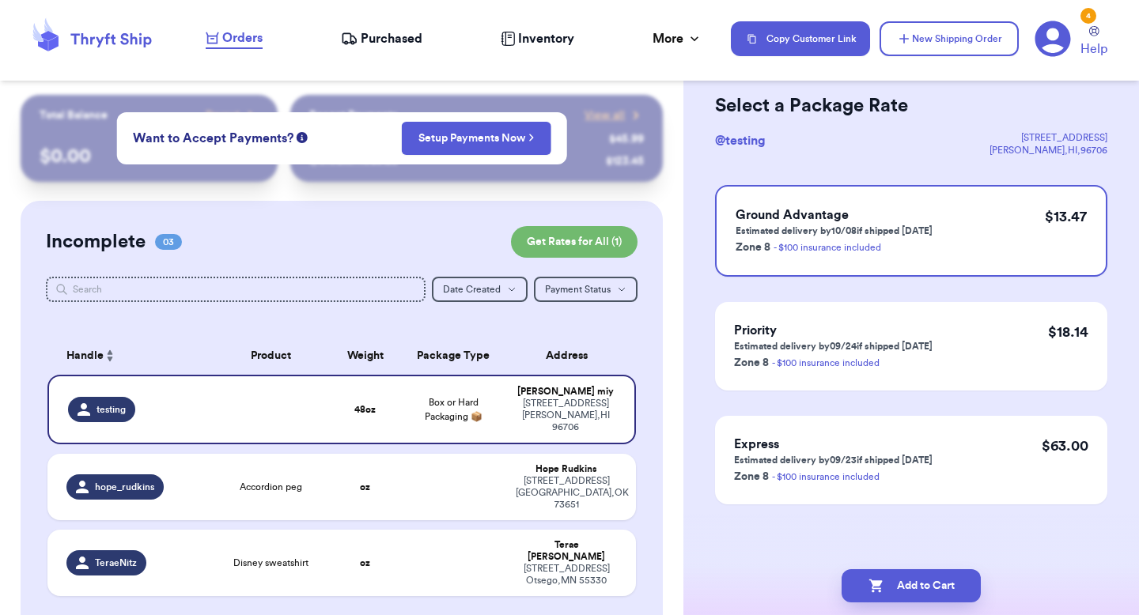
scroll to position [0, 0]
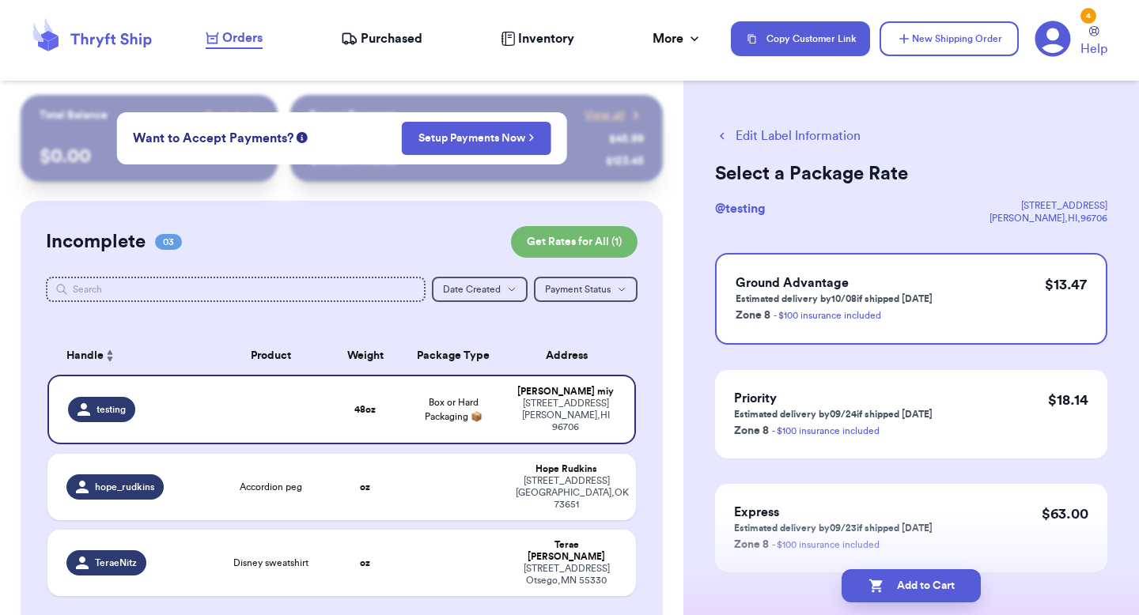
click at [827, 139] on button "Edit Label Information" at bounding box center [787, 136] width 145 height 19
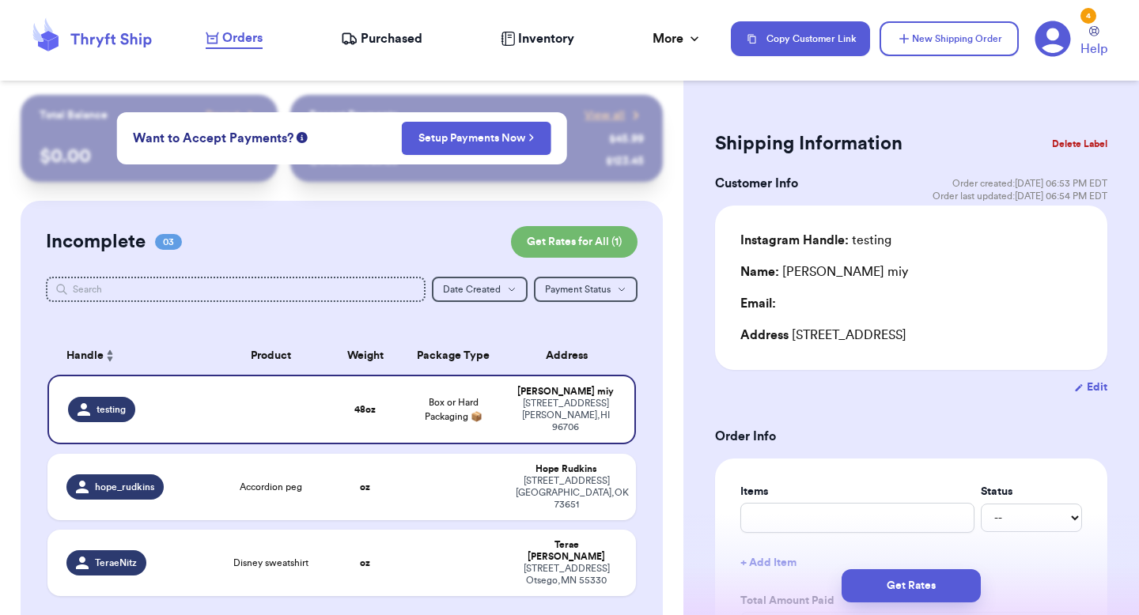
click at [1076, 138] on button "Delete Label" at bounding box center [1079, 144] width 68 height 35
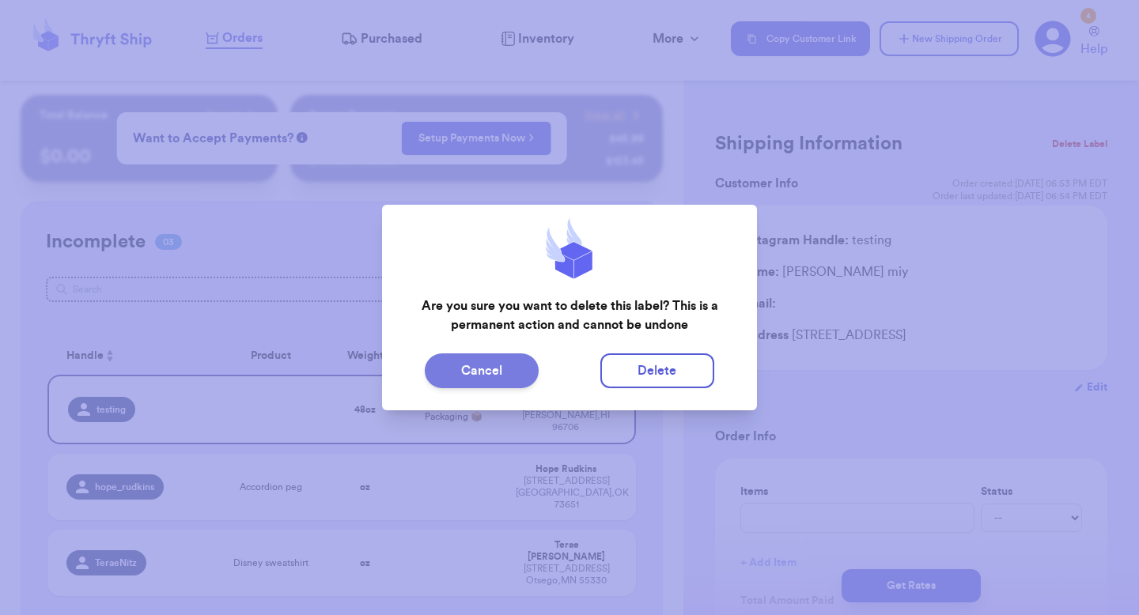
drag, startPoint x: 663, startPoint y: 363, endPoint x: 530, endPoint y: 363, distance: 132.8
click at [542, 365] on div "Cancel Delete" at bounding box center [570, 370] width 350 height 35
click at [506, 365] on button "Cancel" at bounding box center [482, 370] width 114 height 35
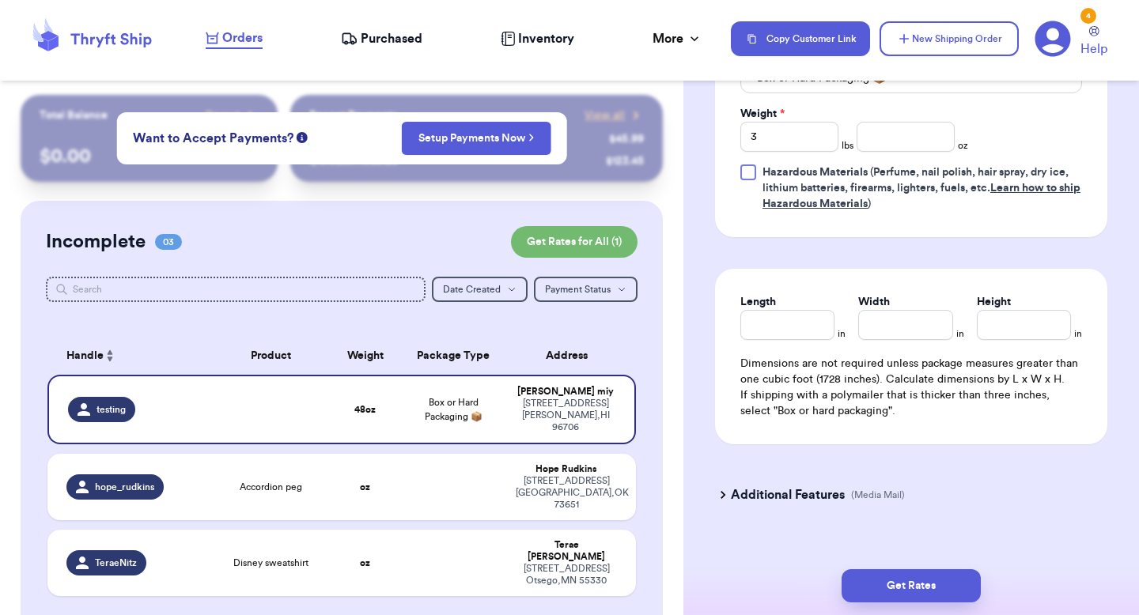
scroll to position [655, 0]
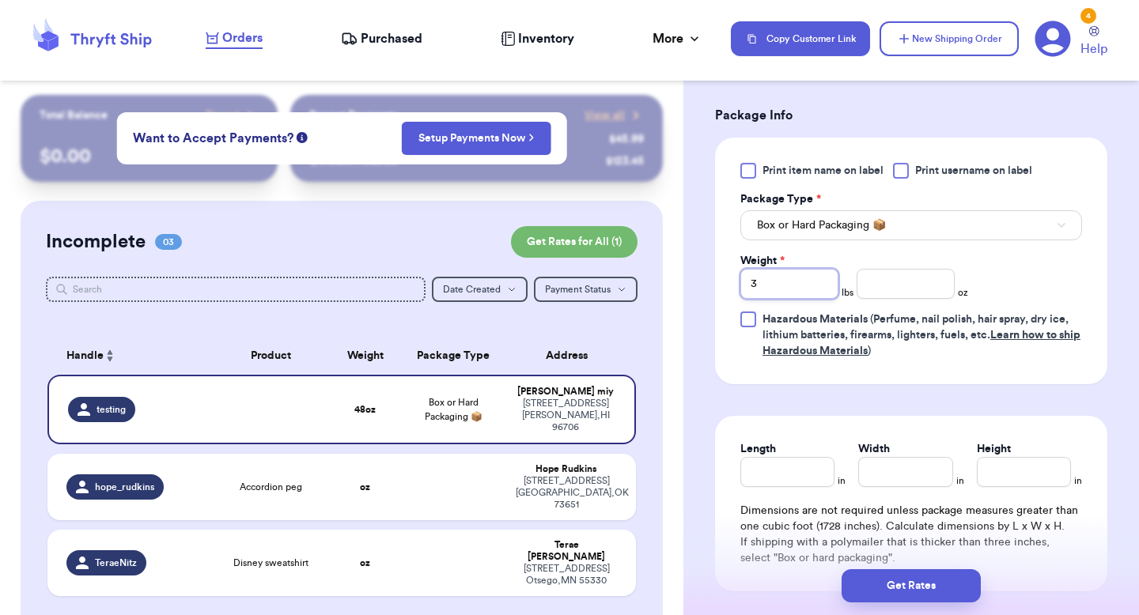
click at [780, 299] on input "3" at bounding box center [789, 284] width 98 height 30
click at [890, 579] on button "Get Rates" at bounding box center [910, 585] width 139 height 33
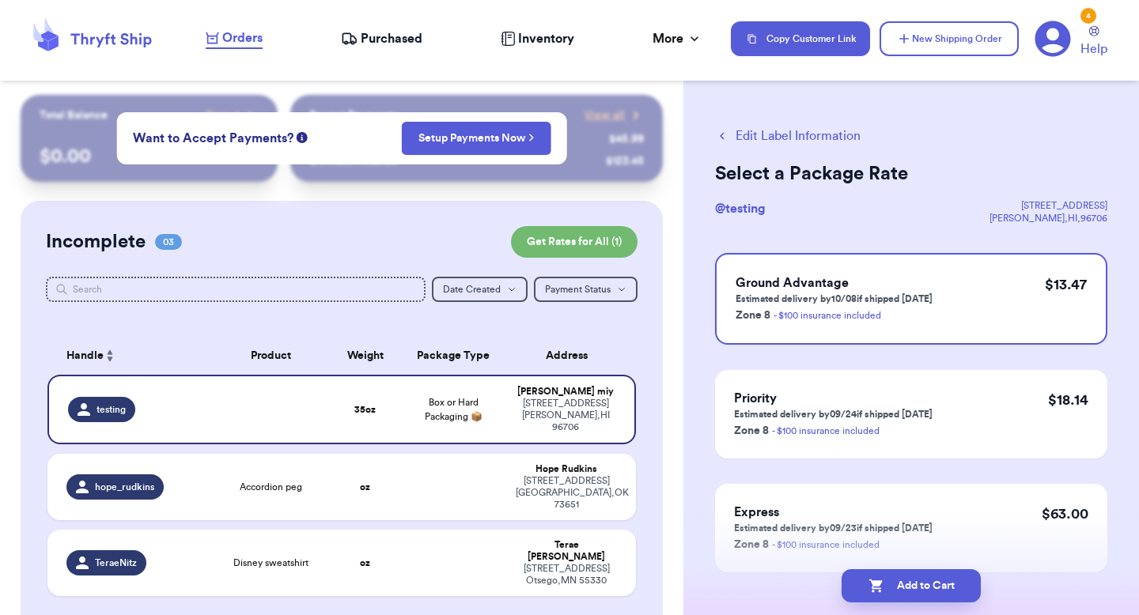
click at [771, 144] on button "Edit Label Information" at bounding box center [787, 136] width 145 height 19
